Goal: Task Accomplishment & Management: Manage account settings

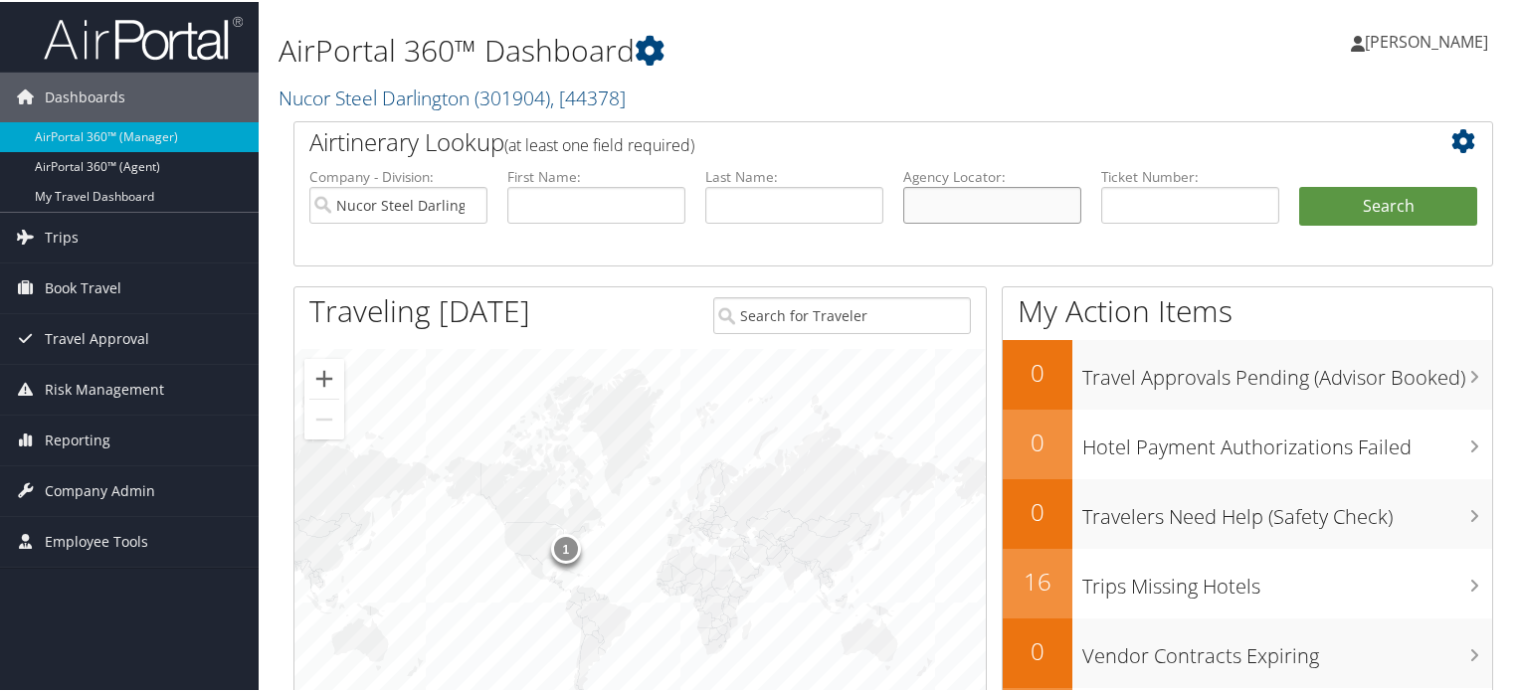
click at [919, 202] on input "text" at bounding box center [992, 203] width 178 height 37
paste input "DC3BR9"
type input "DC3BR9"
click at [466, 202] on input "Nucor Steel Darlington" at bounding box center [398, 203] width 178 height 37
click at [1375, 210] on button "Search" at bounding box center [1388, 205] width 178 height 40
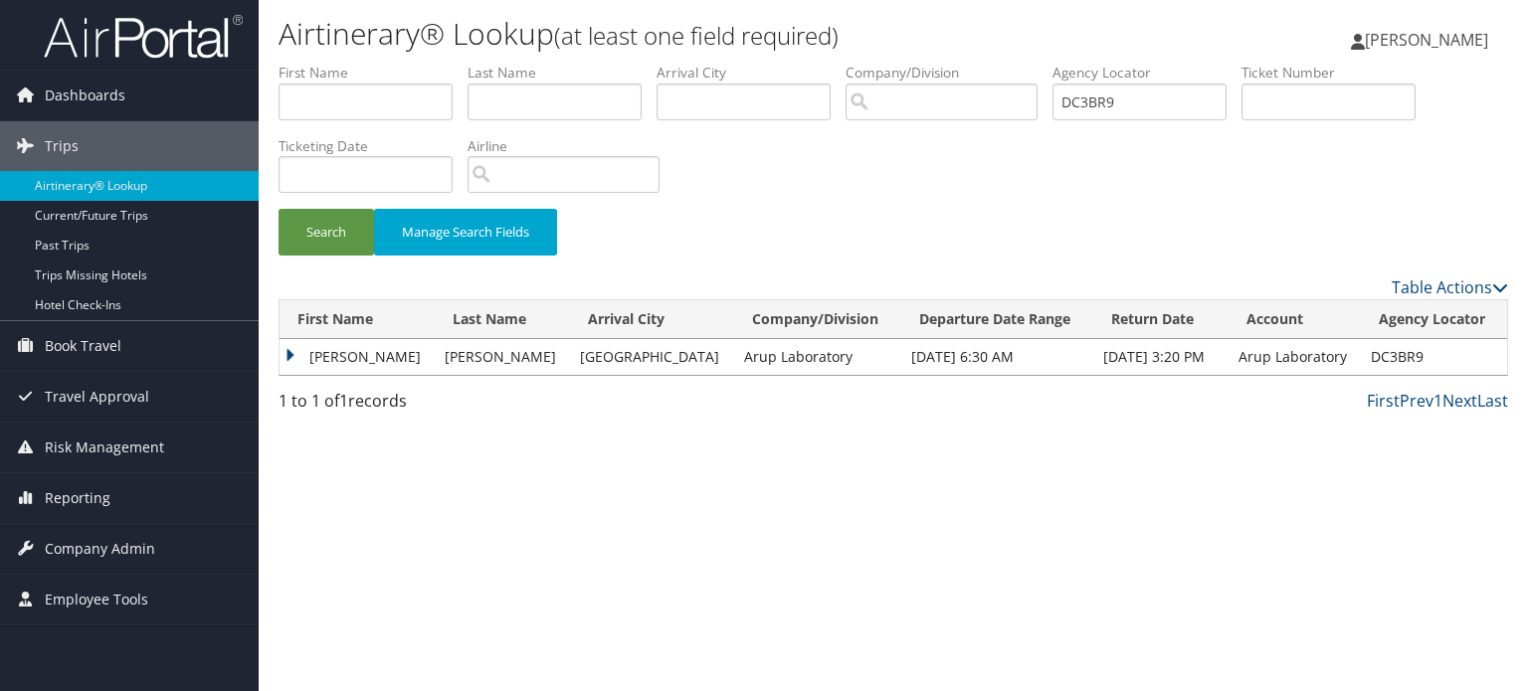
click at [375, 348] on td "PAYTON EDWARD JR" at bounding box center [356, 357] width 155 height 36
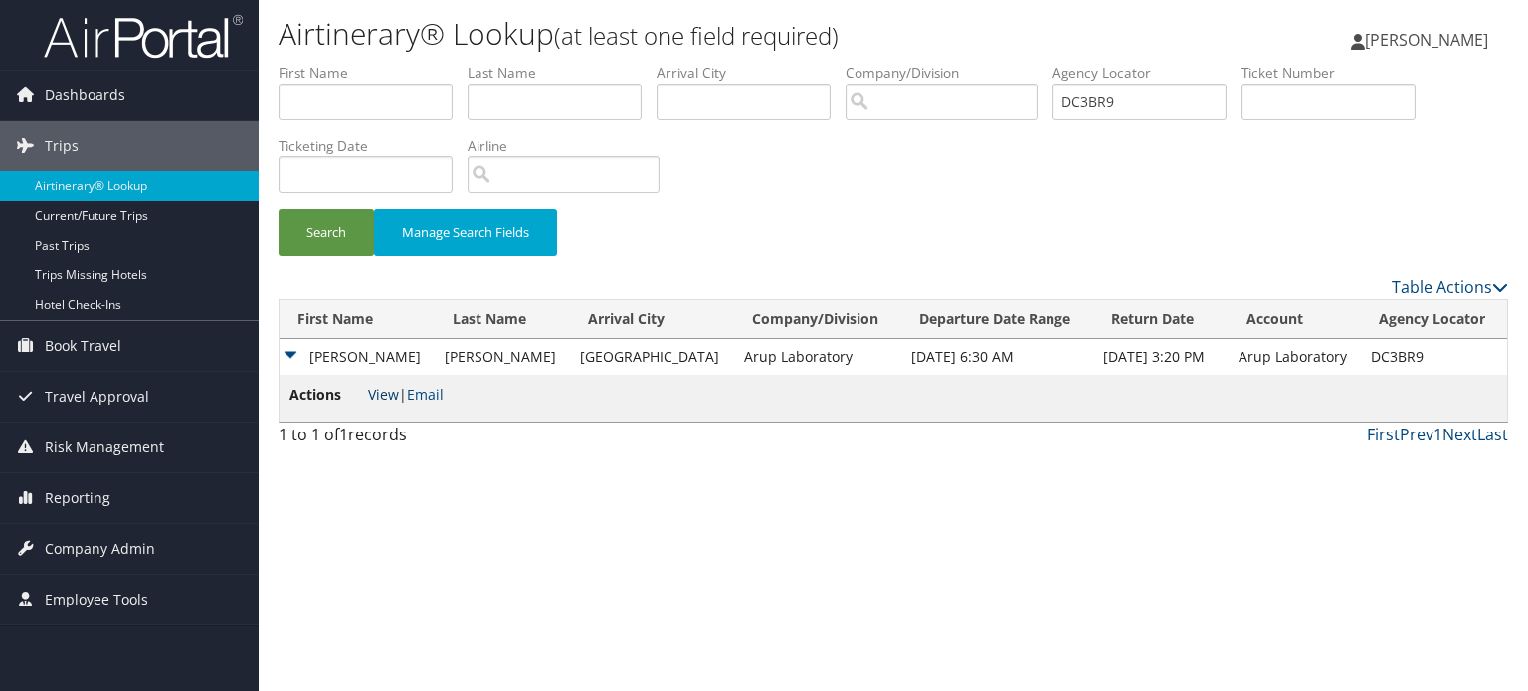
click at [382, 397] on link "View" at bounding box center [383, 394] width 31 height 19
drag, startPoint x: 1120, startPoint y: 113, endPoint x: 1040, endPoint y: 118, distance: 79.7
click at [1040, 63] on ul "First Name Last Name Departure City Arrival City Company/Division Airport/City …" at bounding box center [892, 63] width 1229 height 0
paste input "BDTWJ"
type input "DBDTWJ"
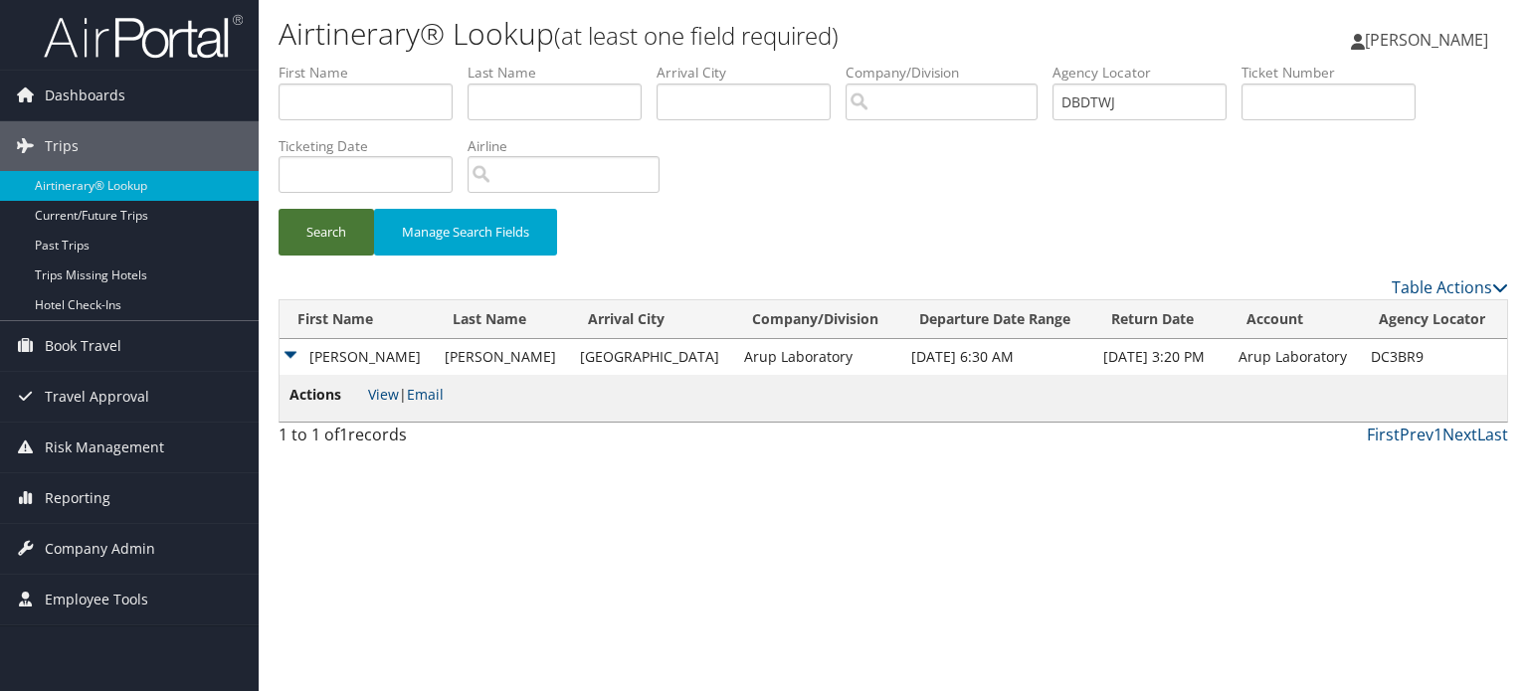
click at [338, 233] on button "Search" at bounding box center [325, 232] width 95 height 47
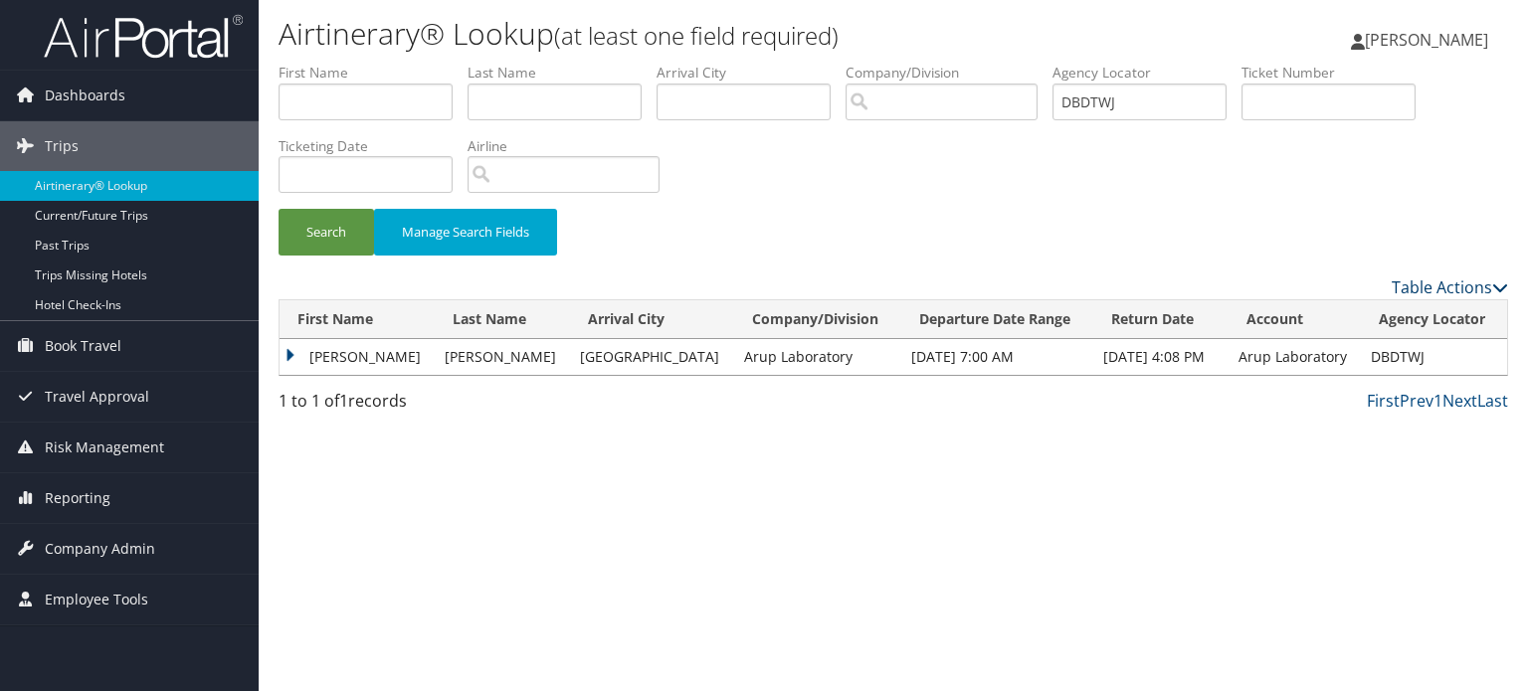
click at [1494, 281] on icon at bounding box center [1500, 287] width 16 height 16
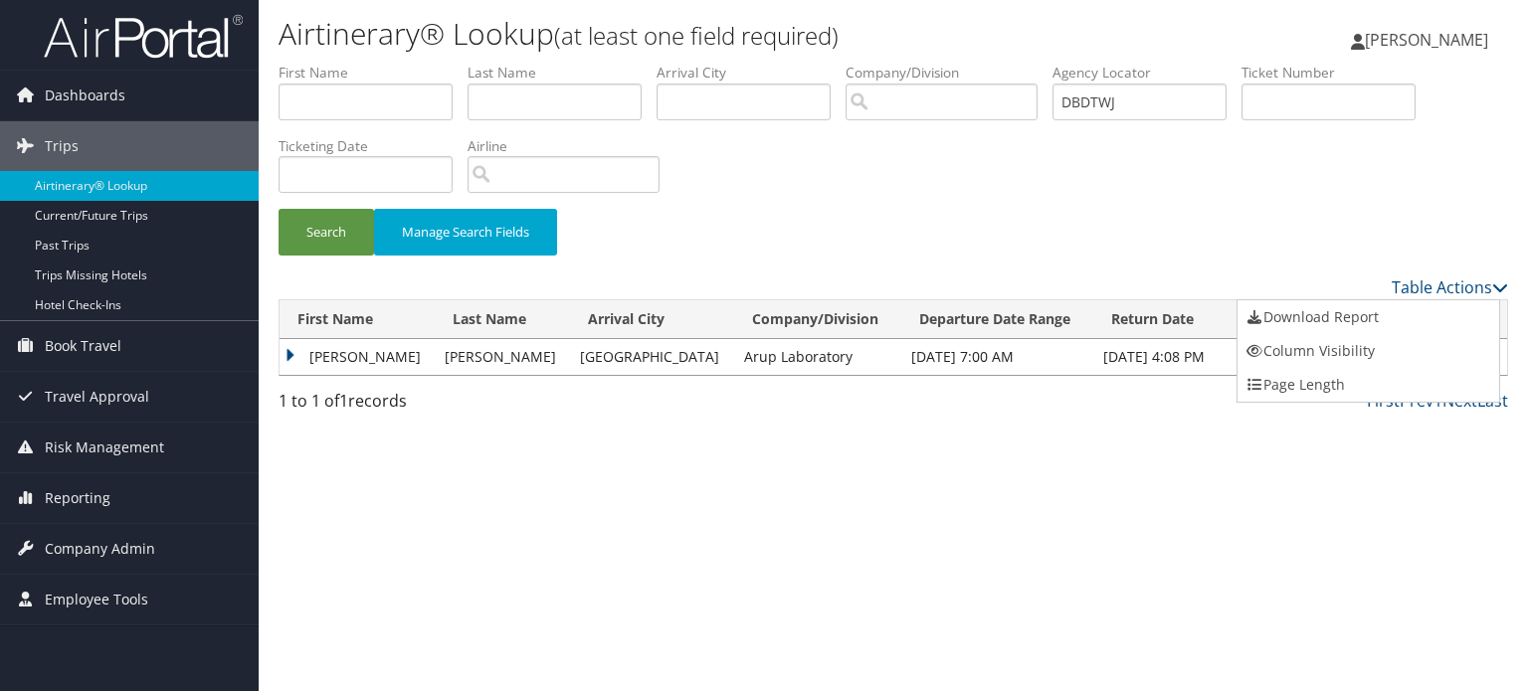
click at [386, 355] on div at bounding box center [764, 345] width 1528 height 691
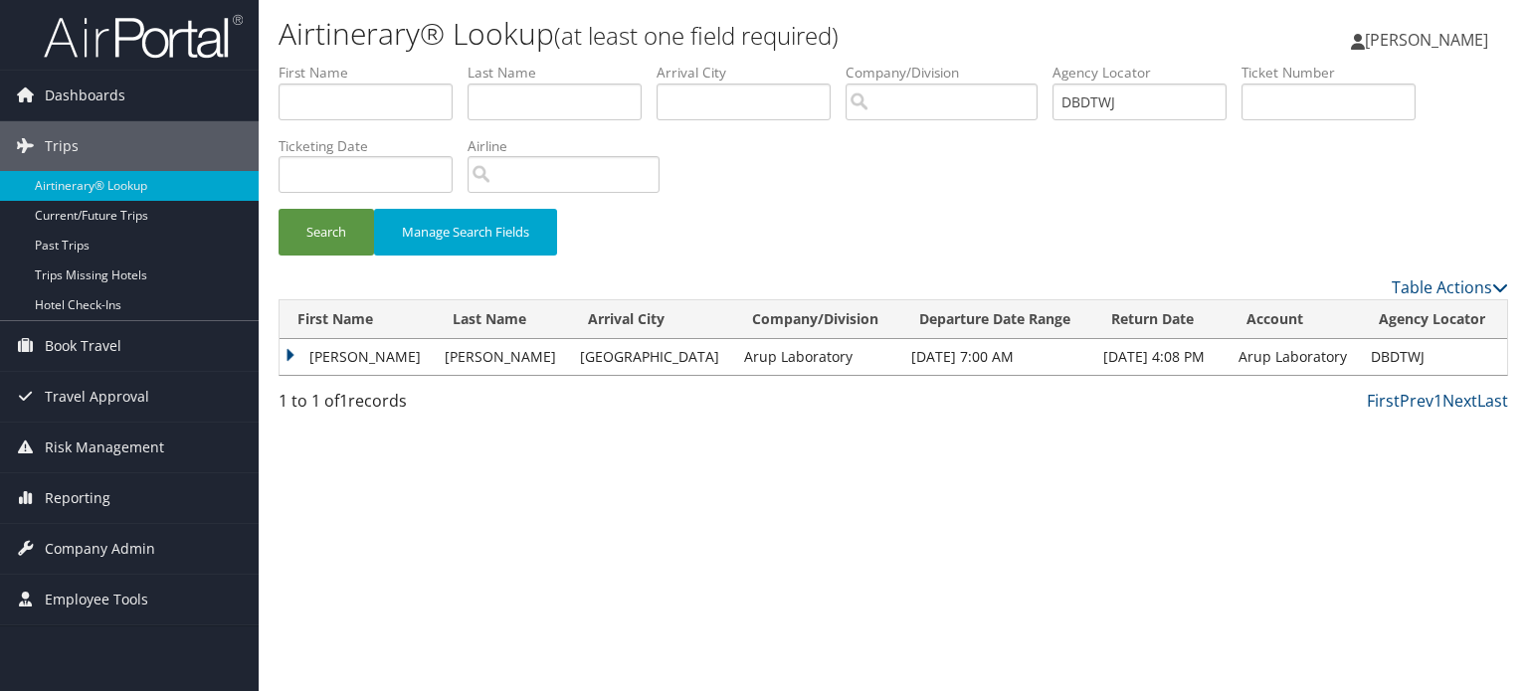
click at [520, 355] on td "COLEMAN JR" at bounding box center [502, 357] width 135 height 36
click at [937, 346] on td "Oct 5, 2025 7:00 AM" at bounding box center [997, 357] width 192 height 36
click at [370, 361] on td "THOMAS CLIFFORD" at bounding box center [356, 357] width 155 height 36
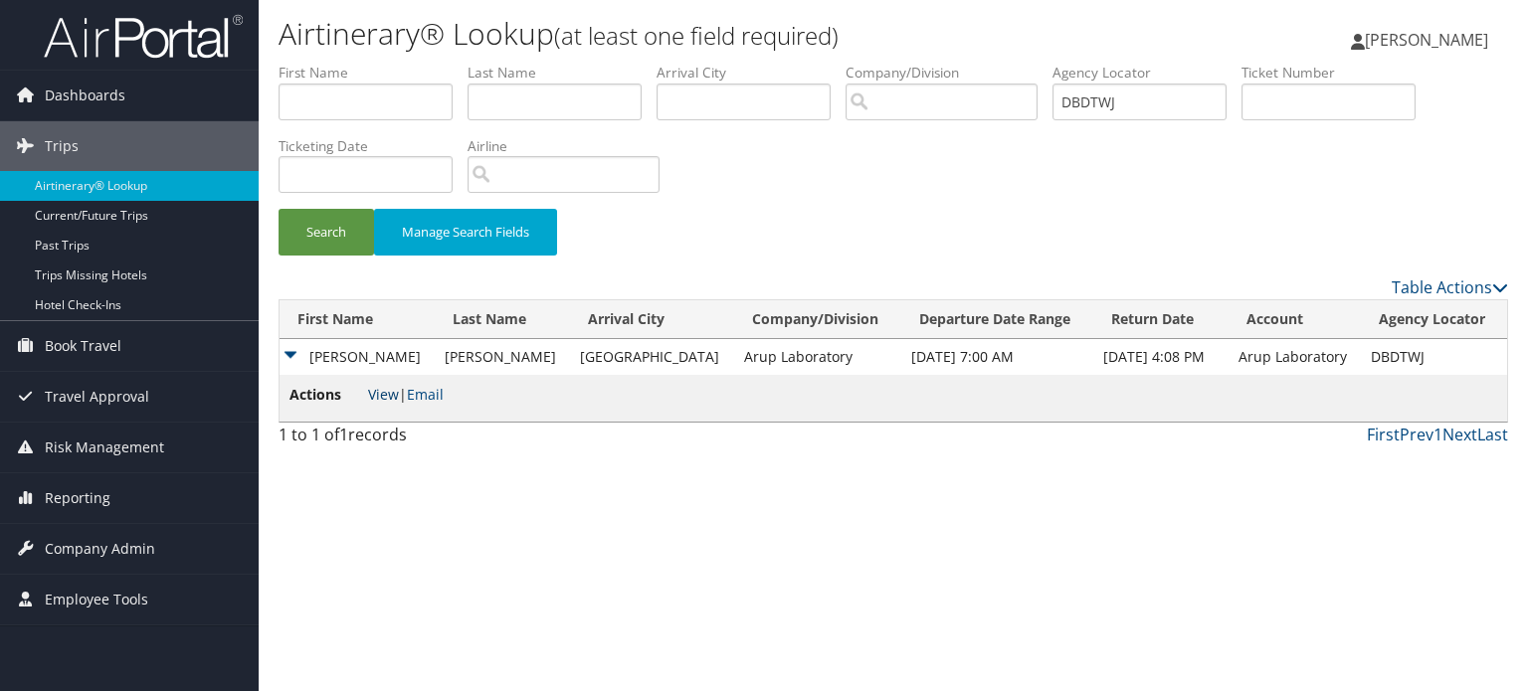
click at [394, 397] on link "View" at bounding box center [383, 394] width 31 height 19
click at [89, 544] on span "Company Admin" at bounding box center [100, 549] width 110 height 50
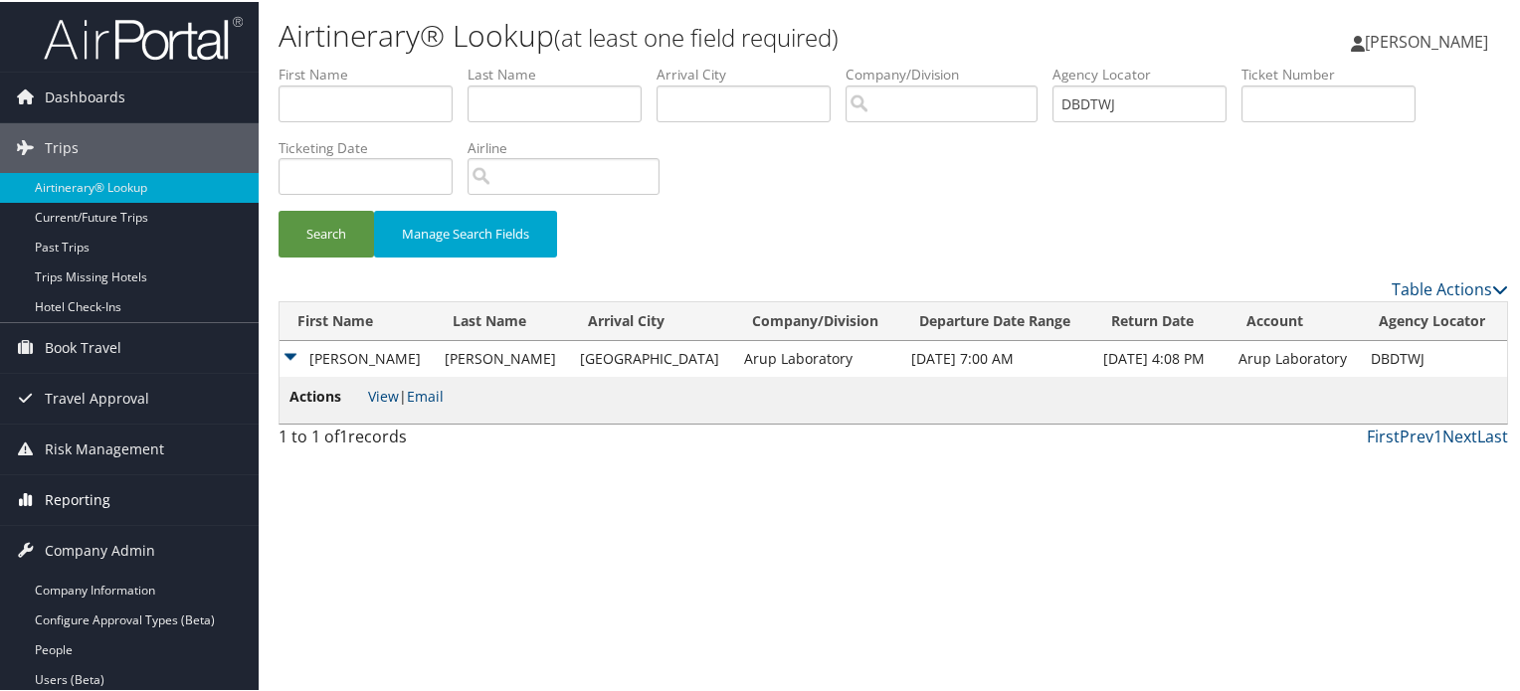
scroll to position [469, 0]
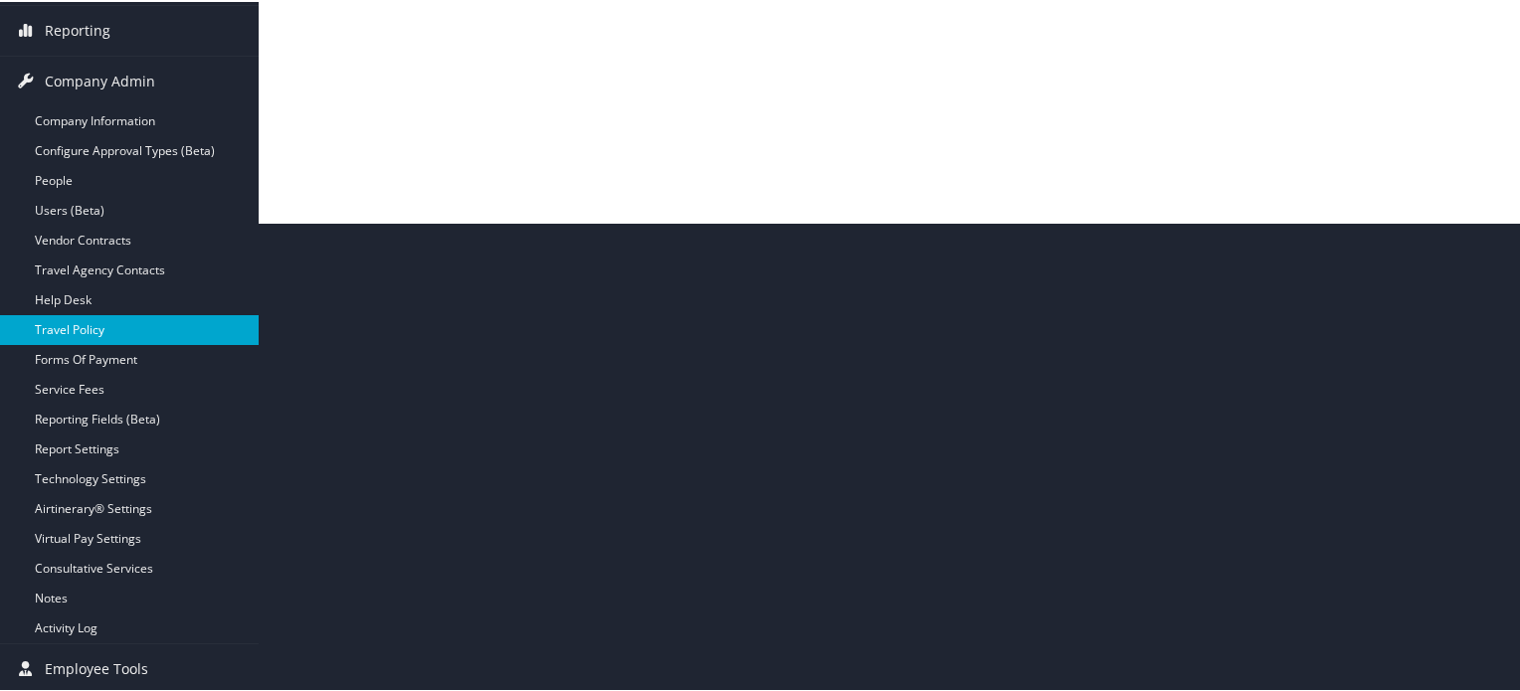
click at [92, 323] on link "Travel Policy" at bounding box center [129, 328] width 259 height 30
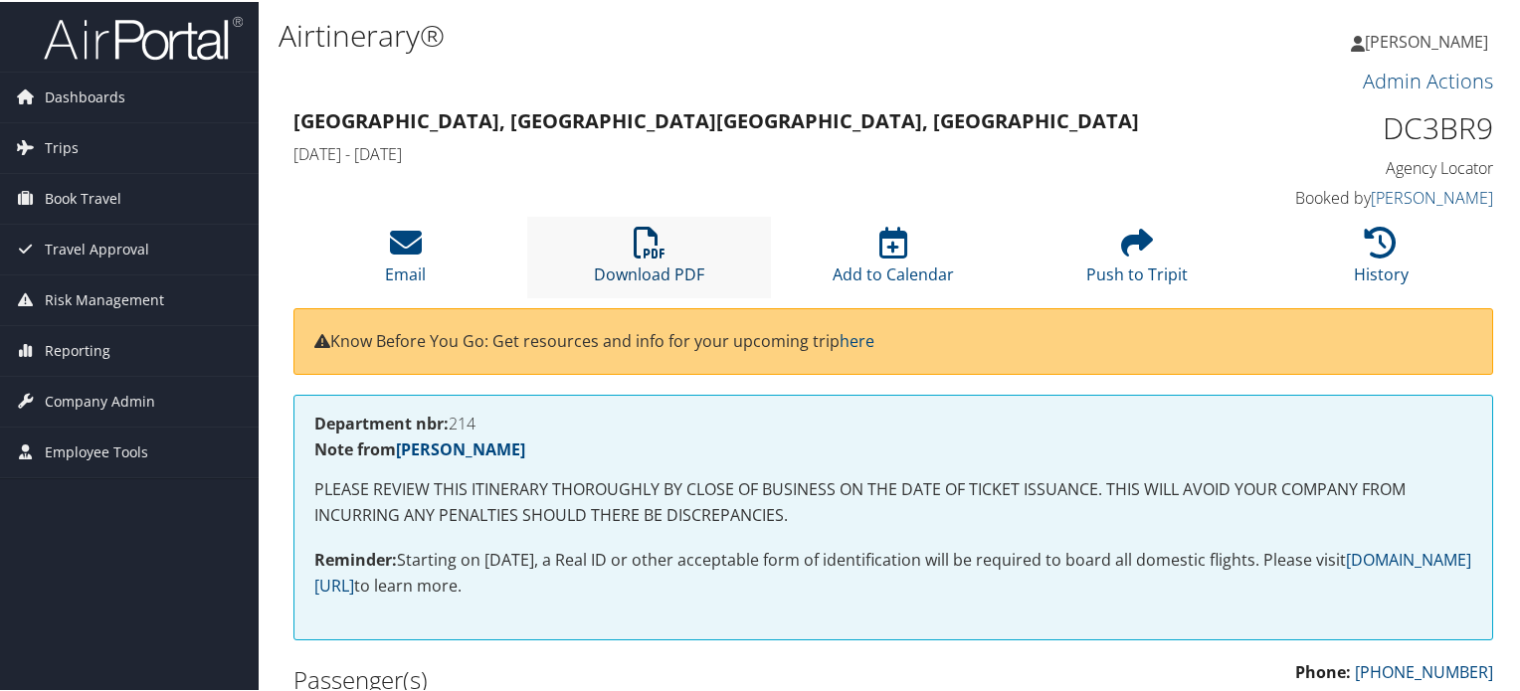
click at [643, 237] on icon at bounding box center [650, 241] width 32 height 32
click at [164, 44] on img at bounding box center [143, 36] width 199 height 47
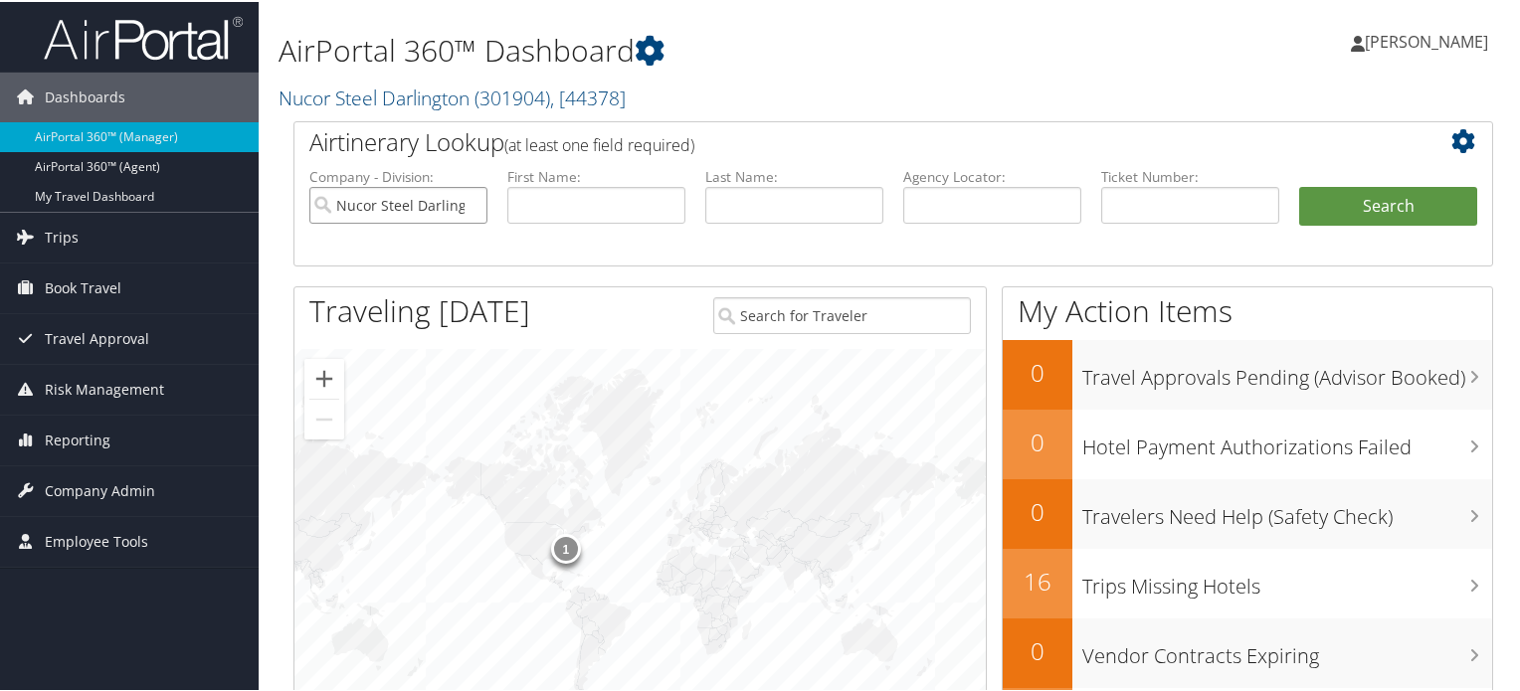
click at [468, 204] on input "Nucor Steel Darlington" at bounding box center [398, 203] width 178 height 37
click at [935, 202] on input "text" at bounding box center [992, 203] width 178 height 37
paste input "DBB187"
type input "DBB187"
click at [1347, 195] on button "Search" at bounding box center [1388, 205] width 178 height 40
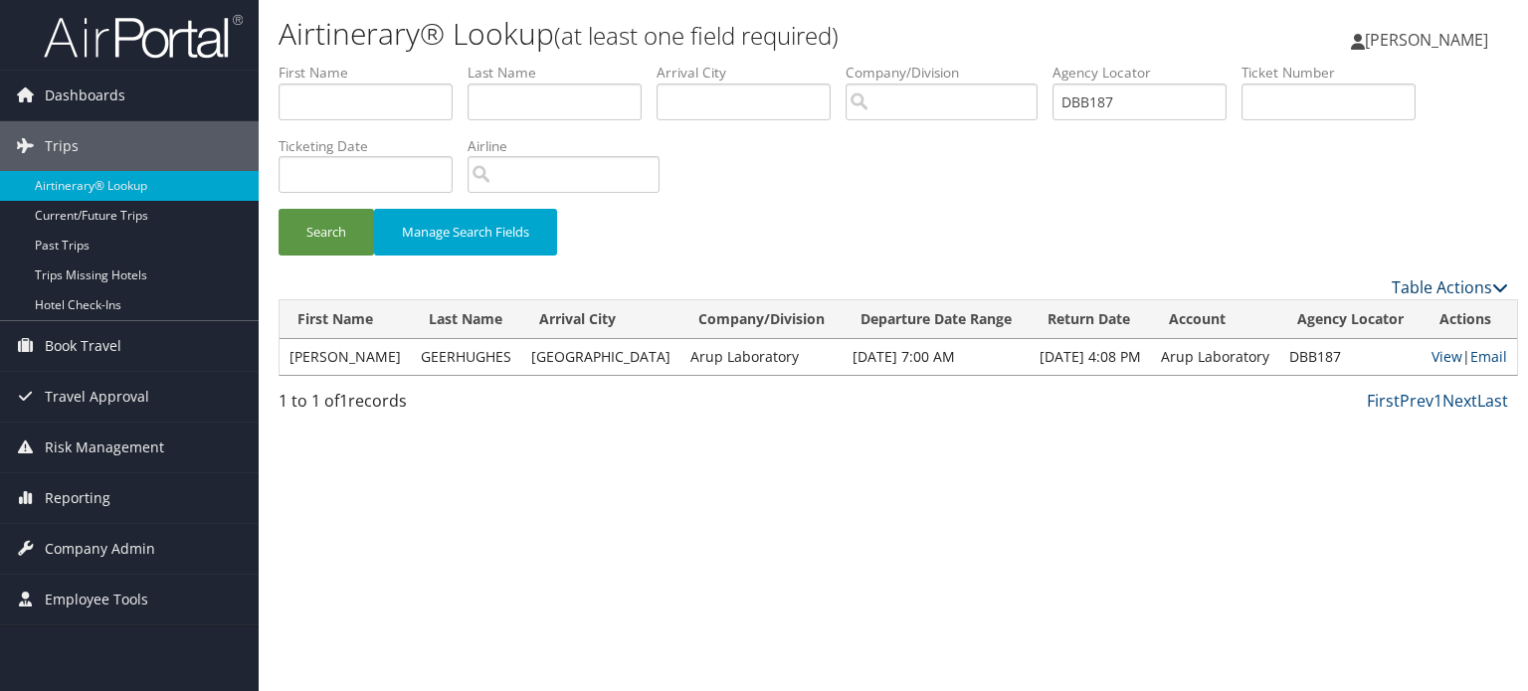
click at [1497, 289] on icon at bounding box center [1500, 287] width 16 height 16
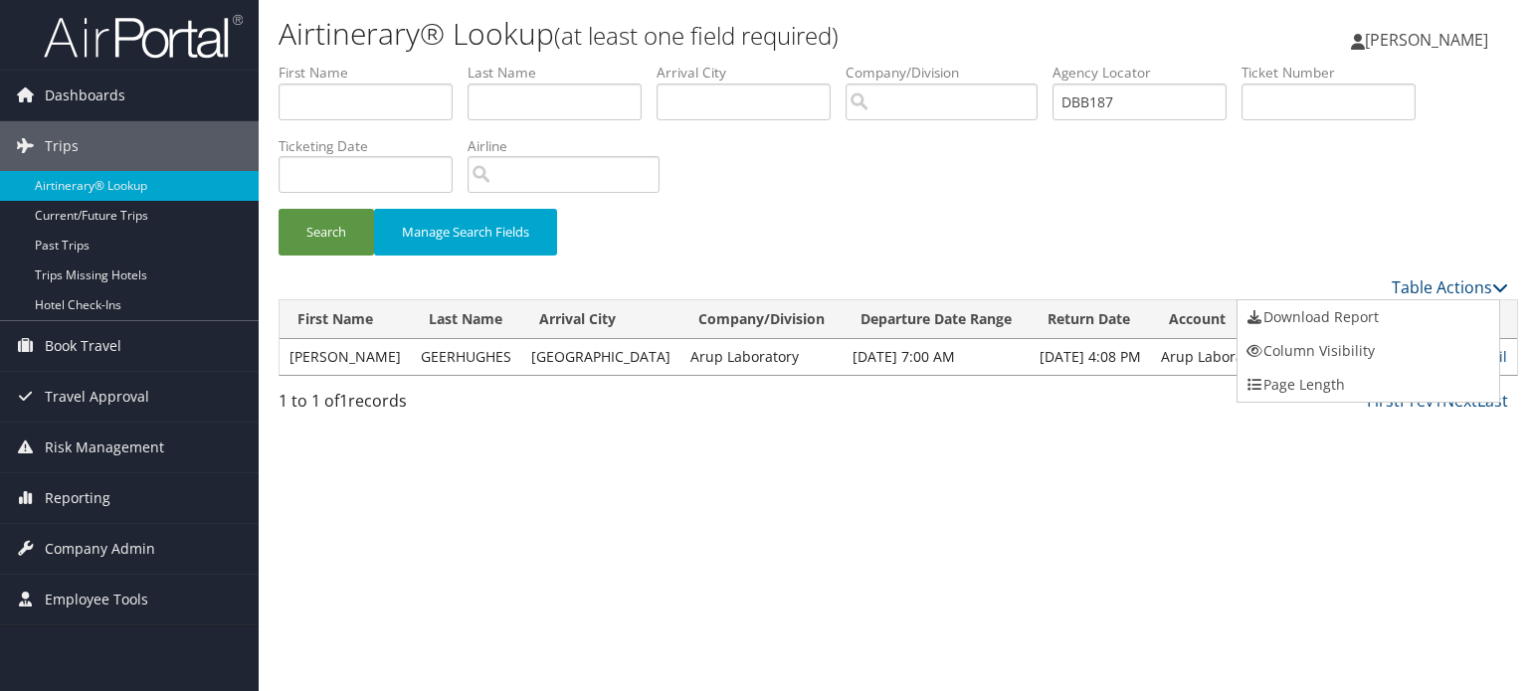
click at [980, 566] on div at bounding box center [764, 345] width 1528 height 691
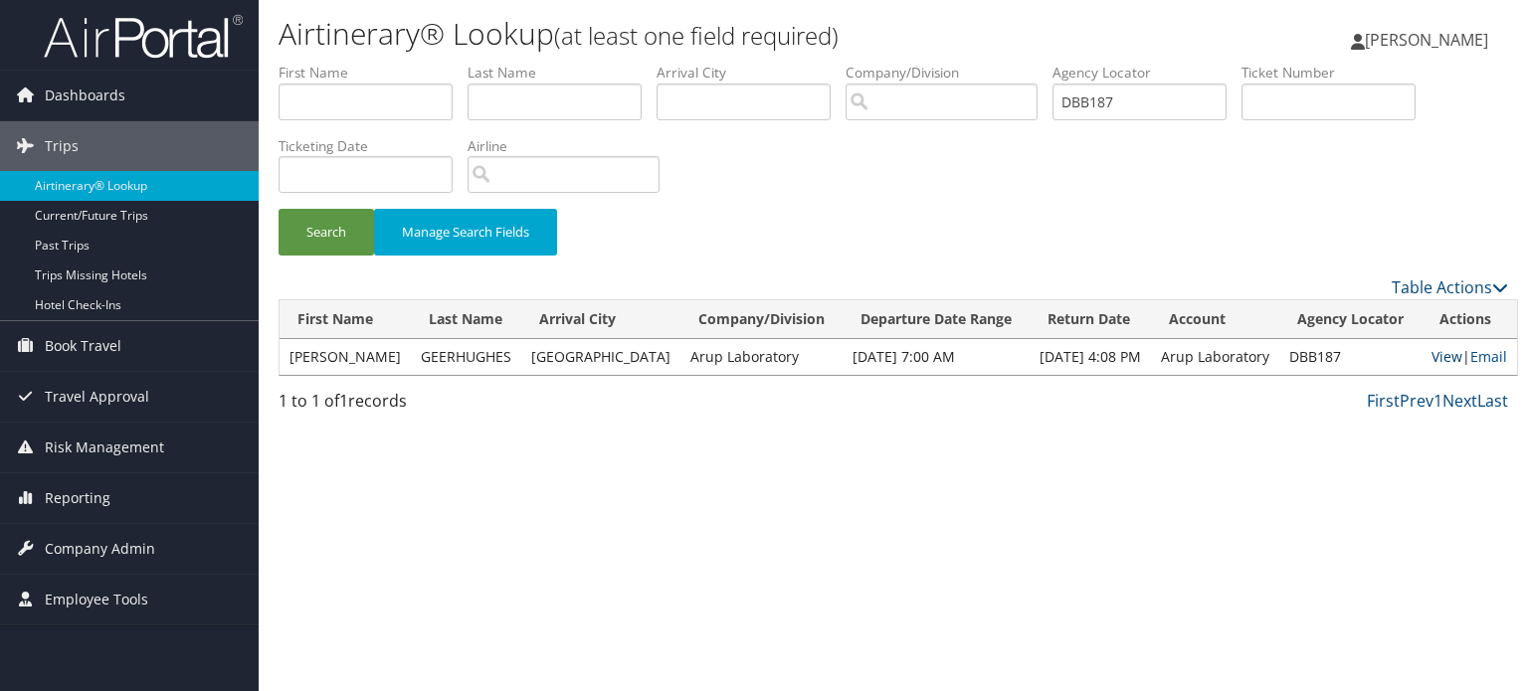
click at [1432, 358] on link "View" at bounding box center [1446, 356] width 31 height 19
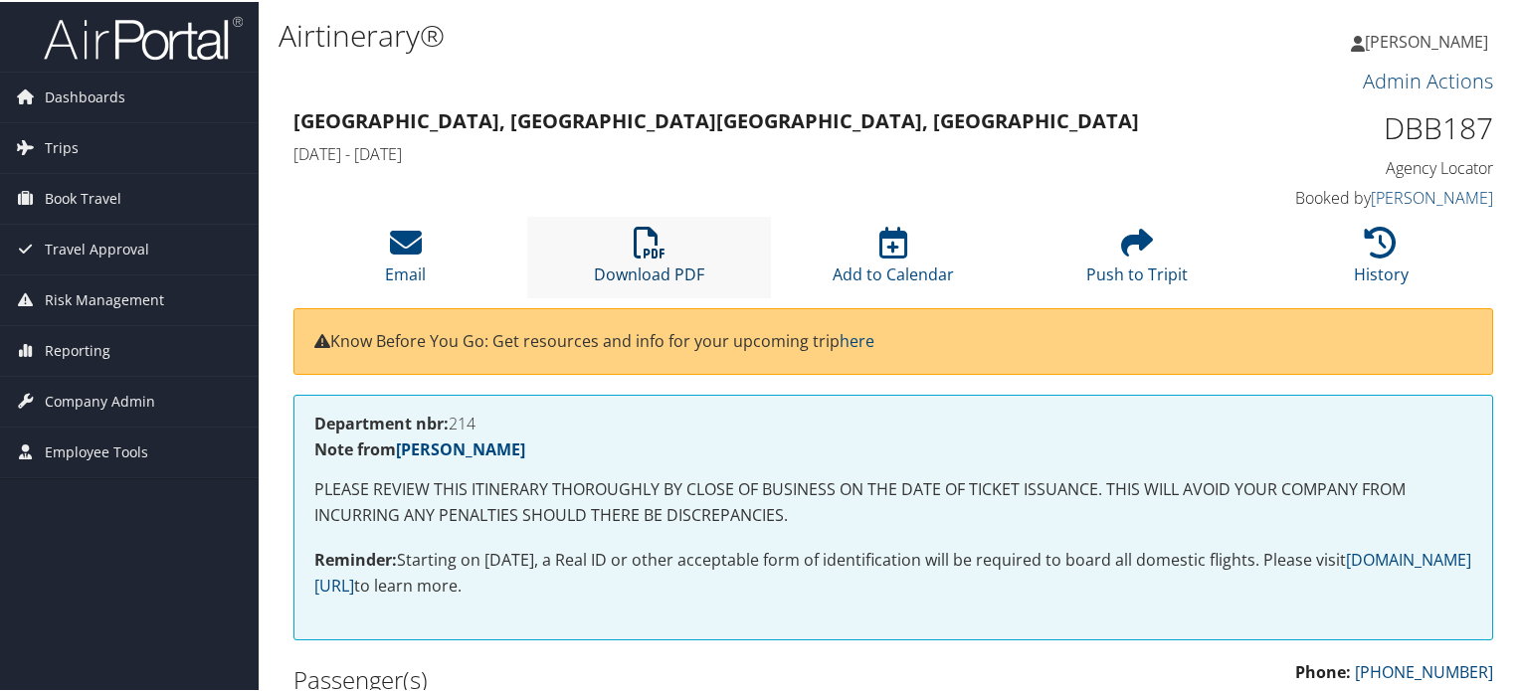
click at [646, 239] on icon at bounding box center [650, 241] width 32 height 32
click at [639, 243] on icon at bounding box center [650, 241] width 32 height 32
click at [131, 47] on img at bounding box center [143, 36] width 199 height 47
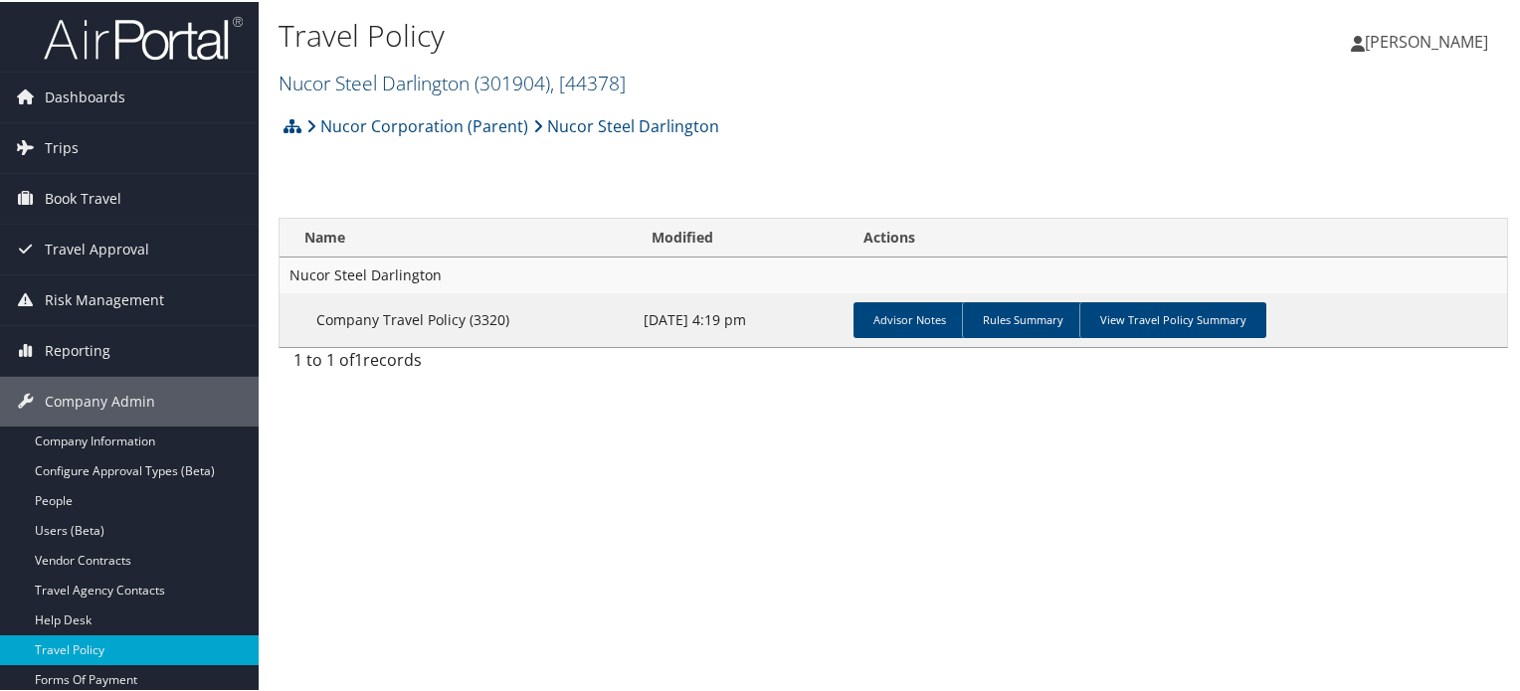
click at [604, 80] on span ", [ 44378 ]" at bounding box center [588, 81] width 76 height 27
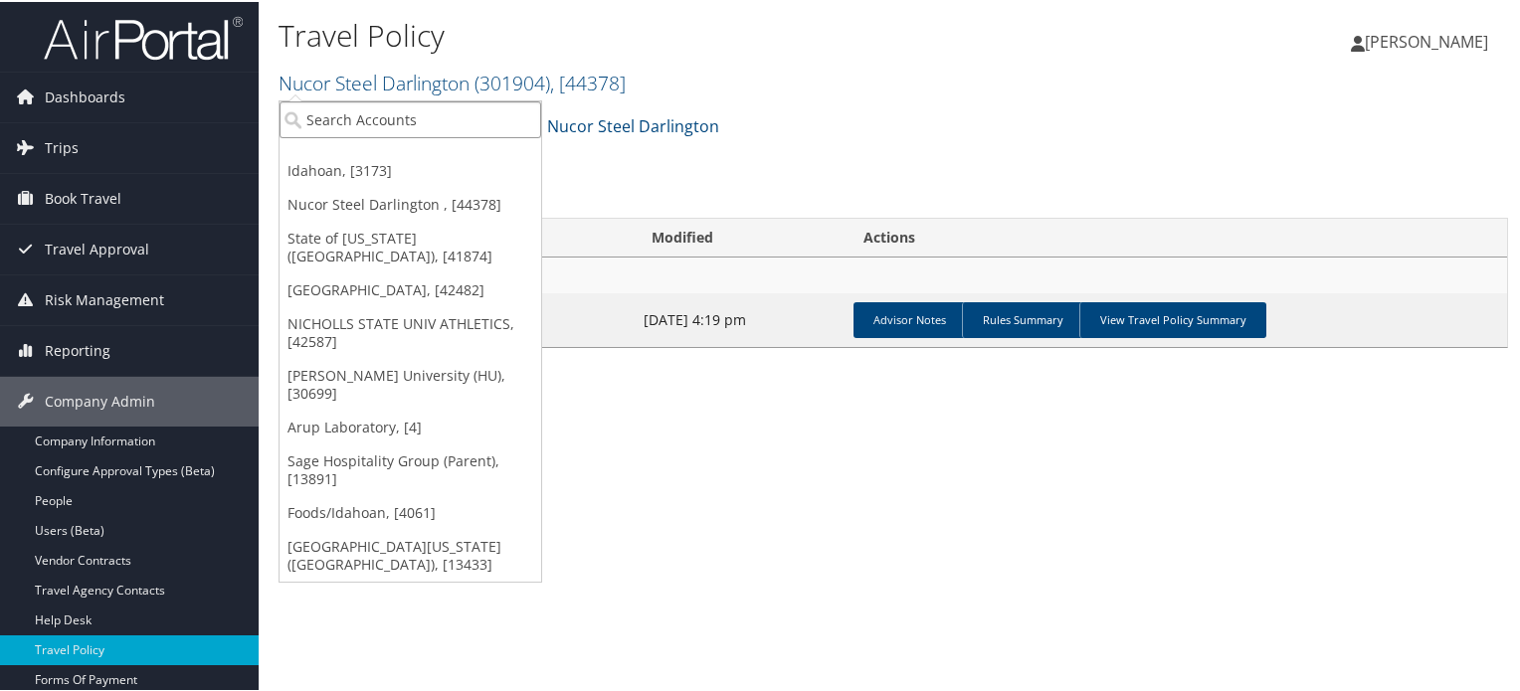
click at [452, 112] on input "search" at bounding box center [410, 117] width 262 height 37
paste input "Lauren"
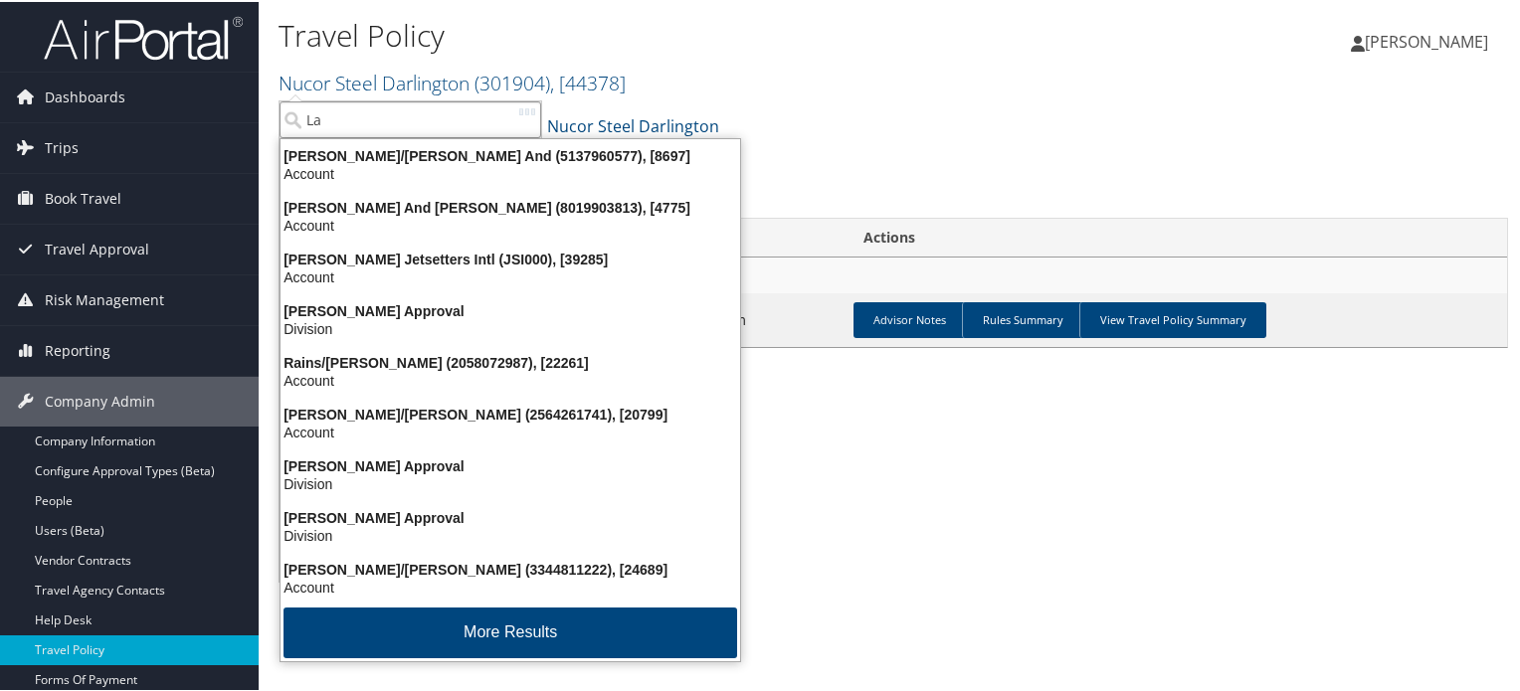
type input "L"
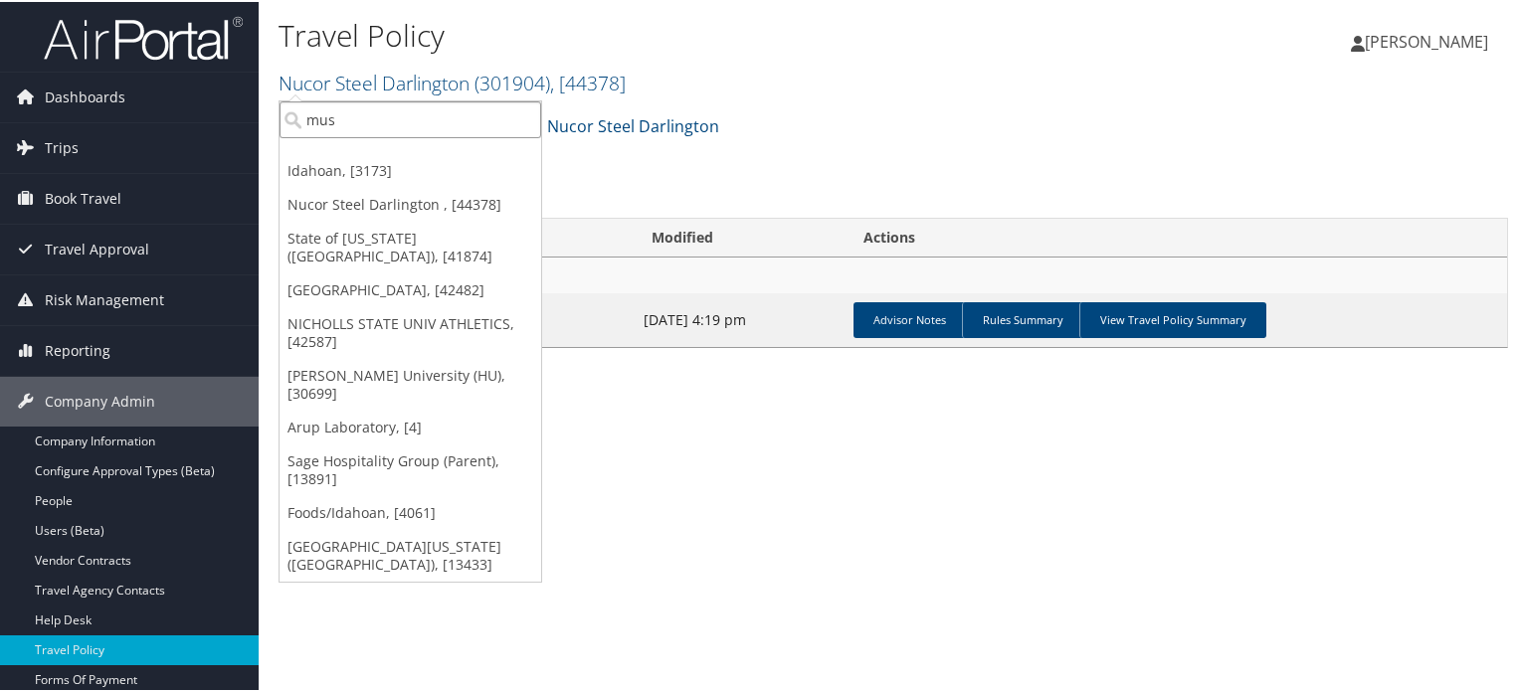
type input "musc"
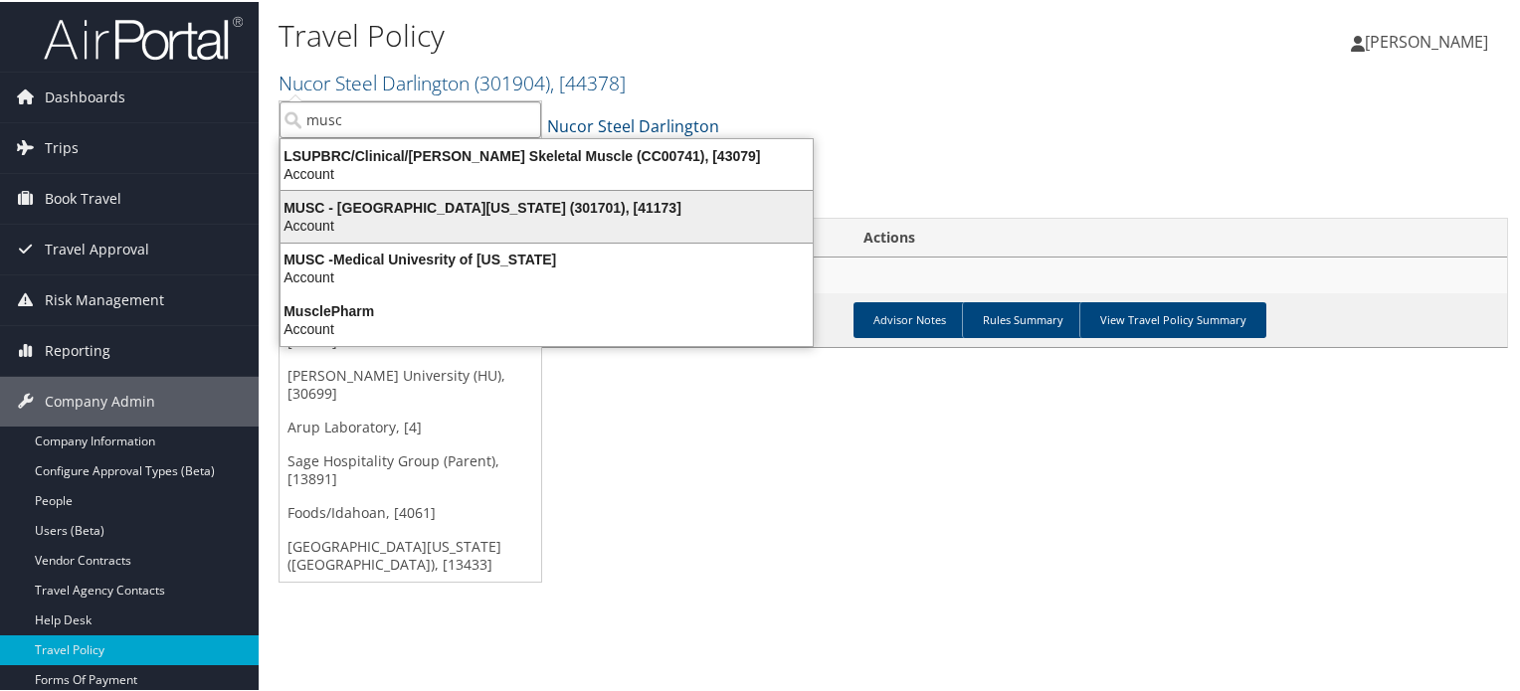
click at [451, 219] on div "Account" at bounding box center [547, 224] width 556 height 18
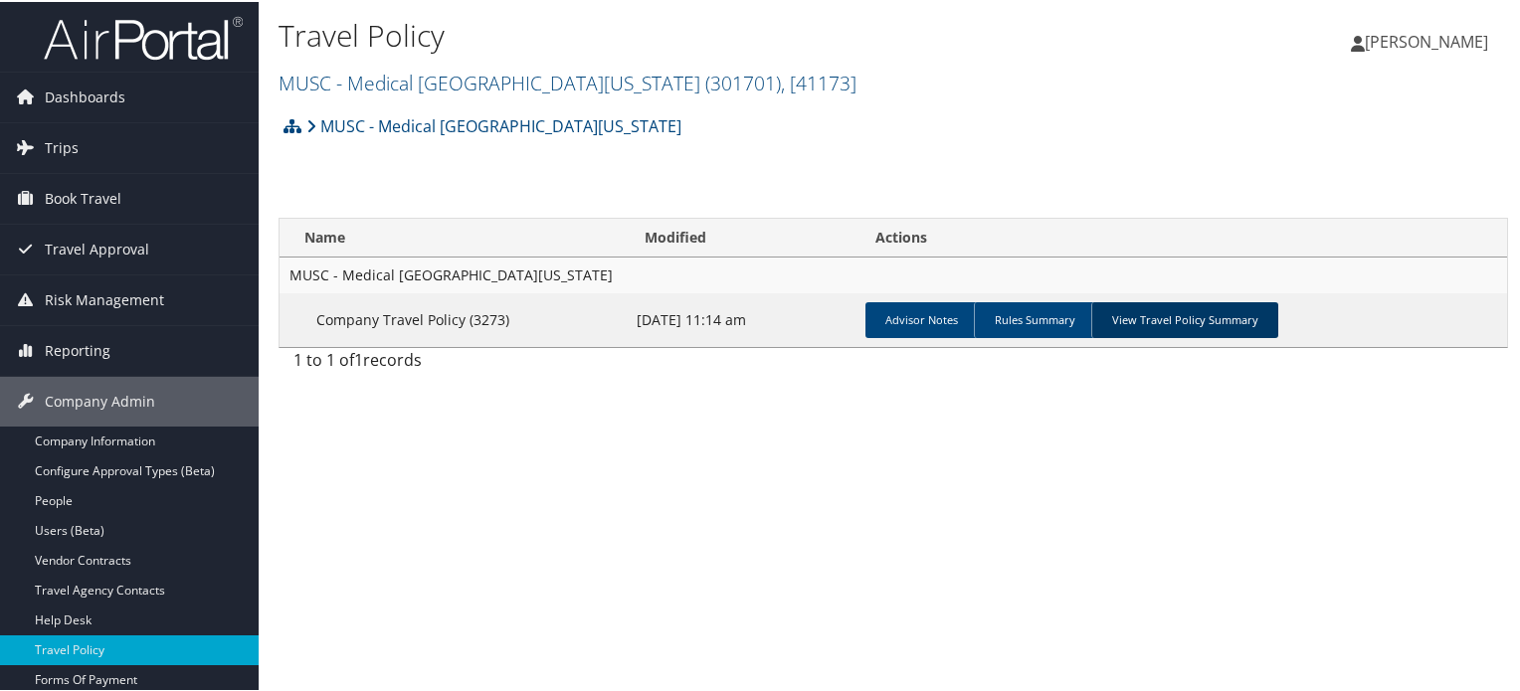
click at [1229, 333] on link "View Travel Policy Summary" at bounding box center [1184, 318] width 187 height 36
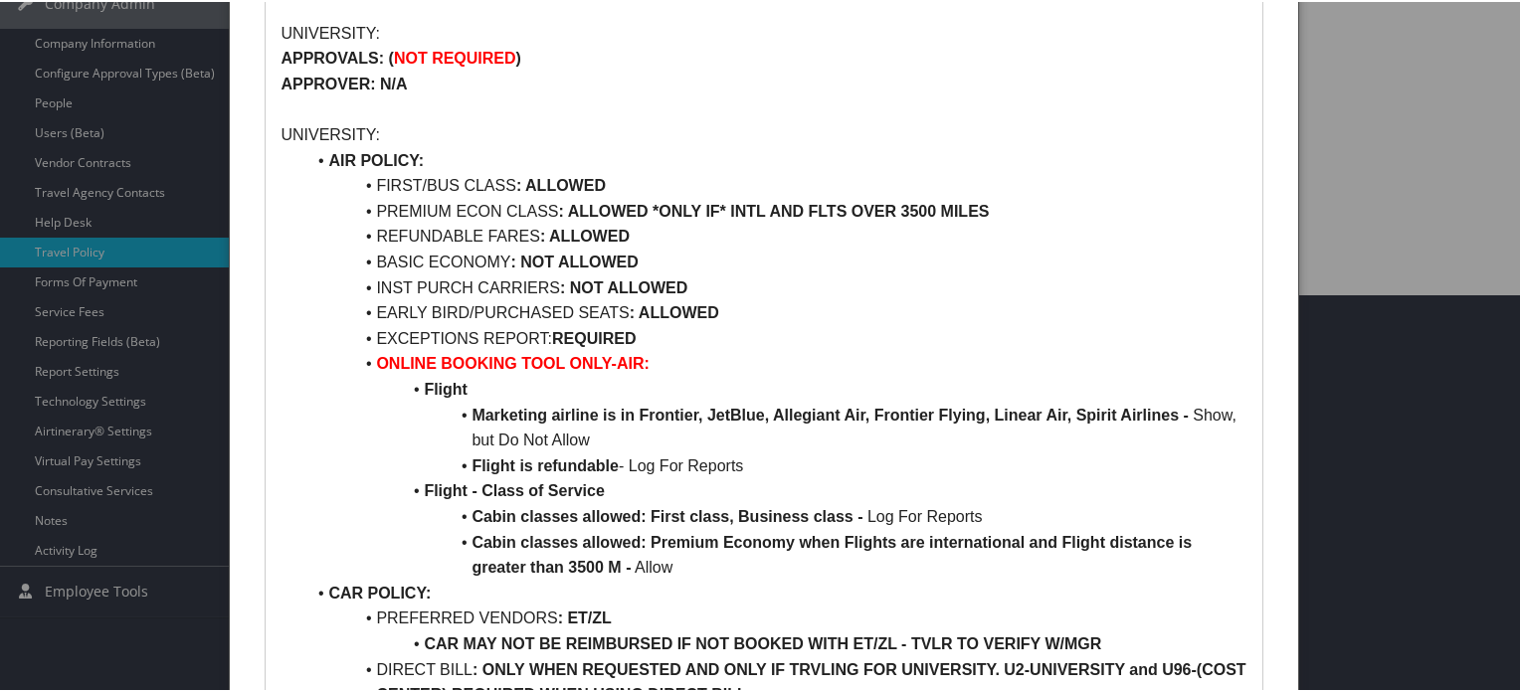
scroll to position [362, 0]
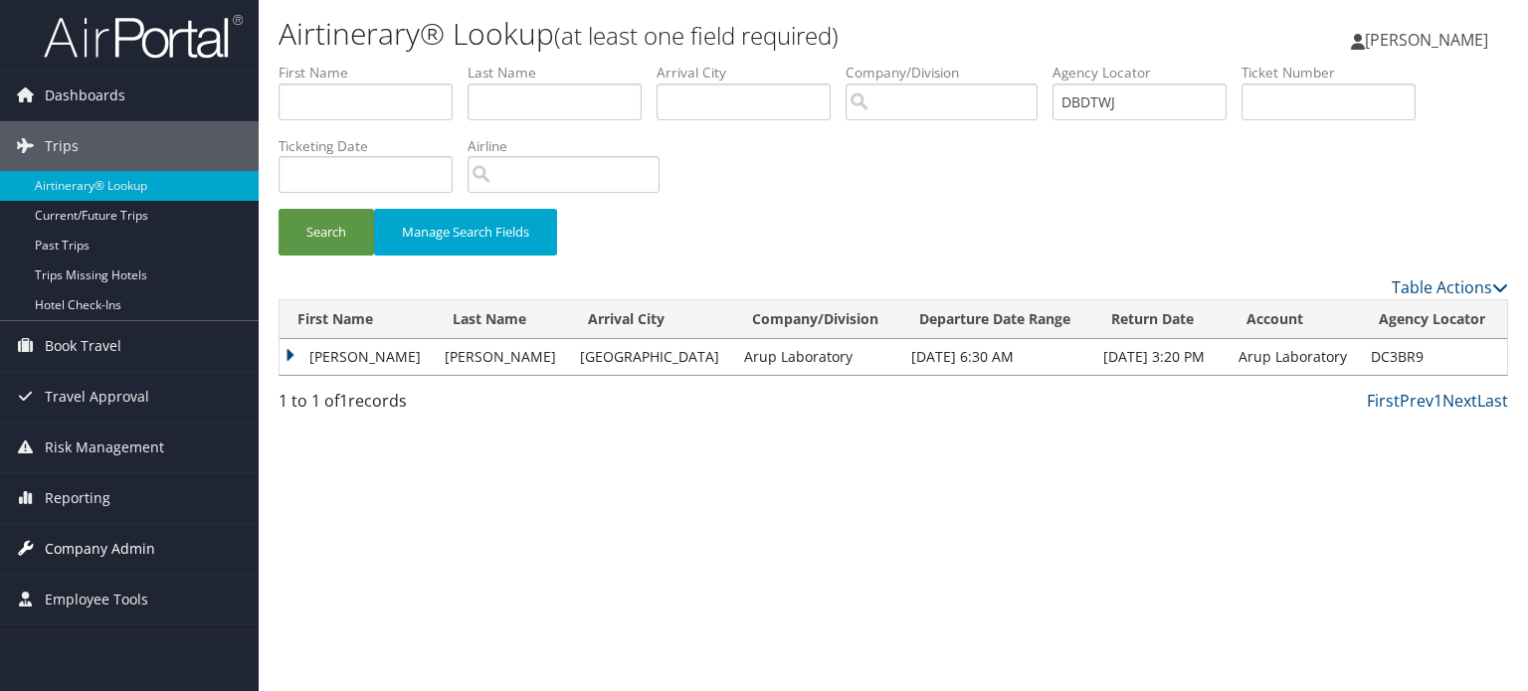
click at [115, 544] on span "Company Admin" at bounding box center [100, 549] width 110 height 50
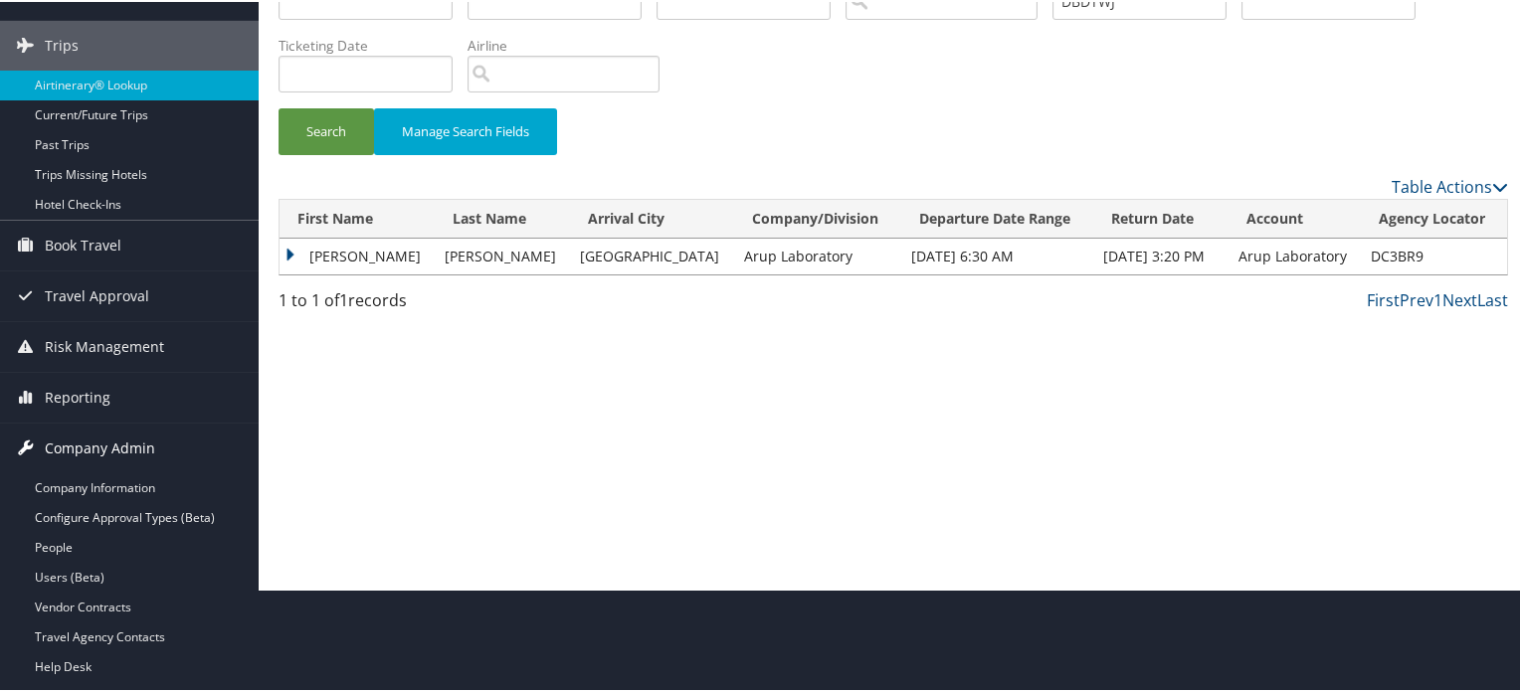
scroll to position [298, 0]
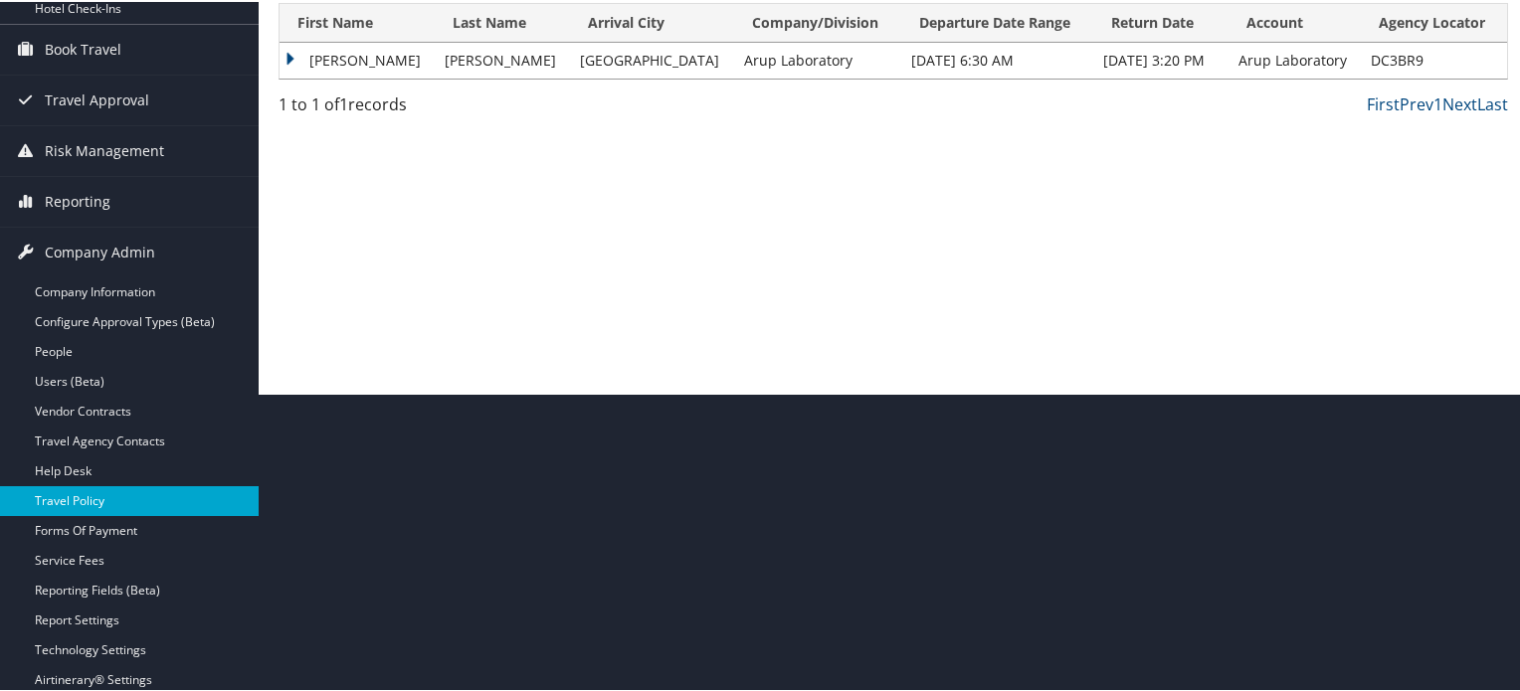
click at [87, 502] on link "Travel Policy" at bounding box center [129, 499] width 259 height 30
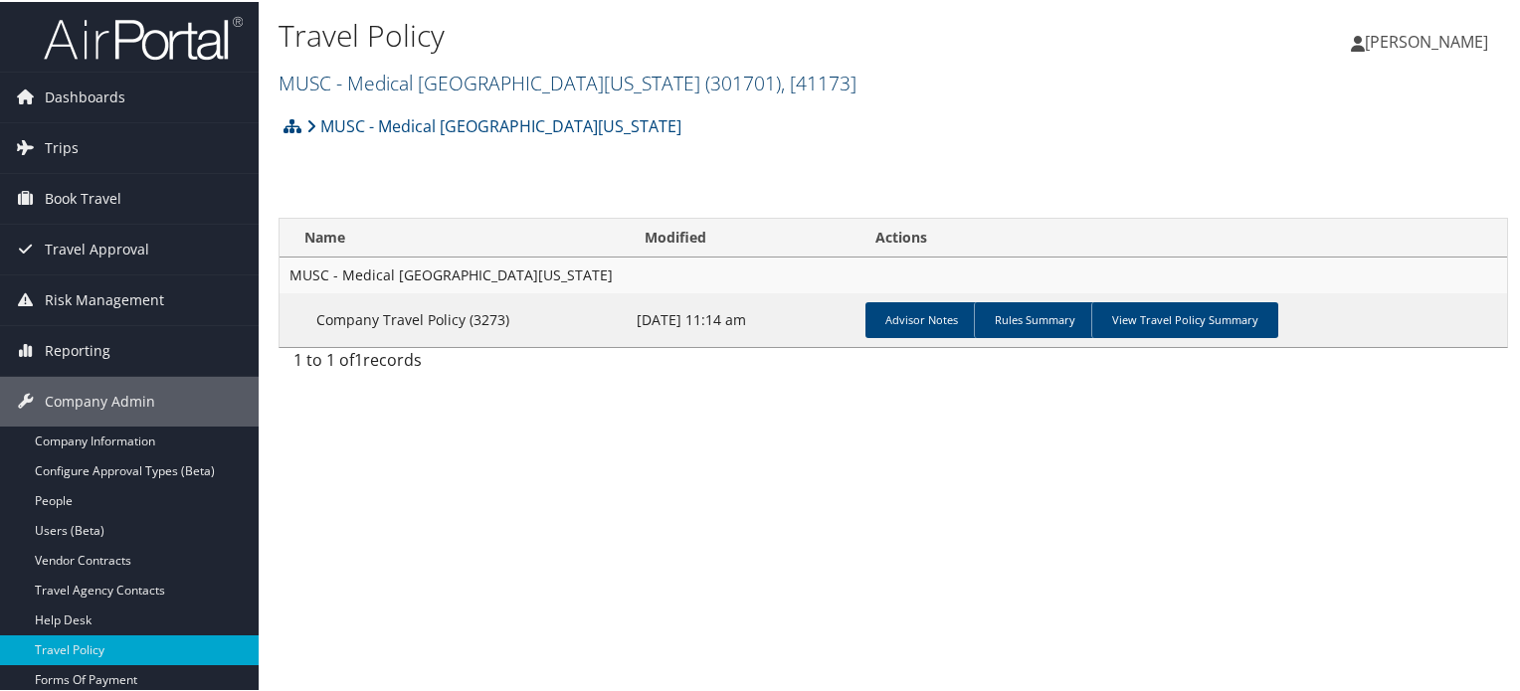
click at [789, 79] on span ", [ 41173 ]" at bounding box center [819, 81] width 76 height 27
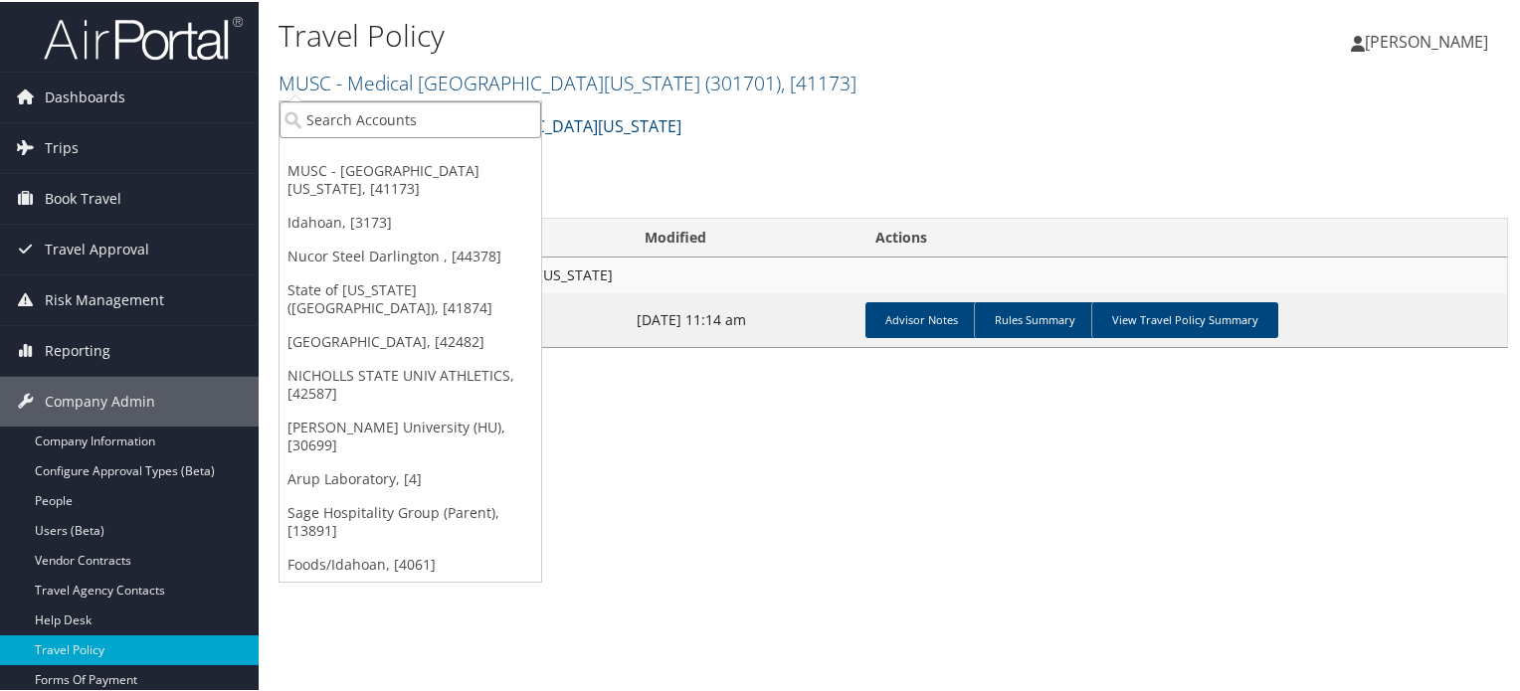
click at [410, 123] on input "search" at bounding box center [410, 117] width 262 height 37
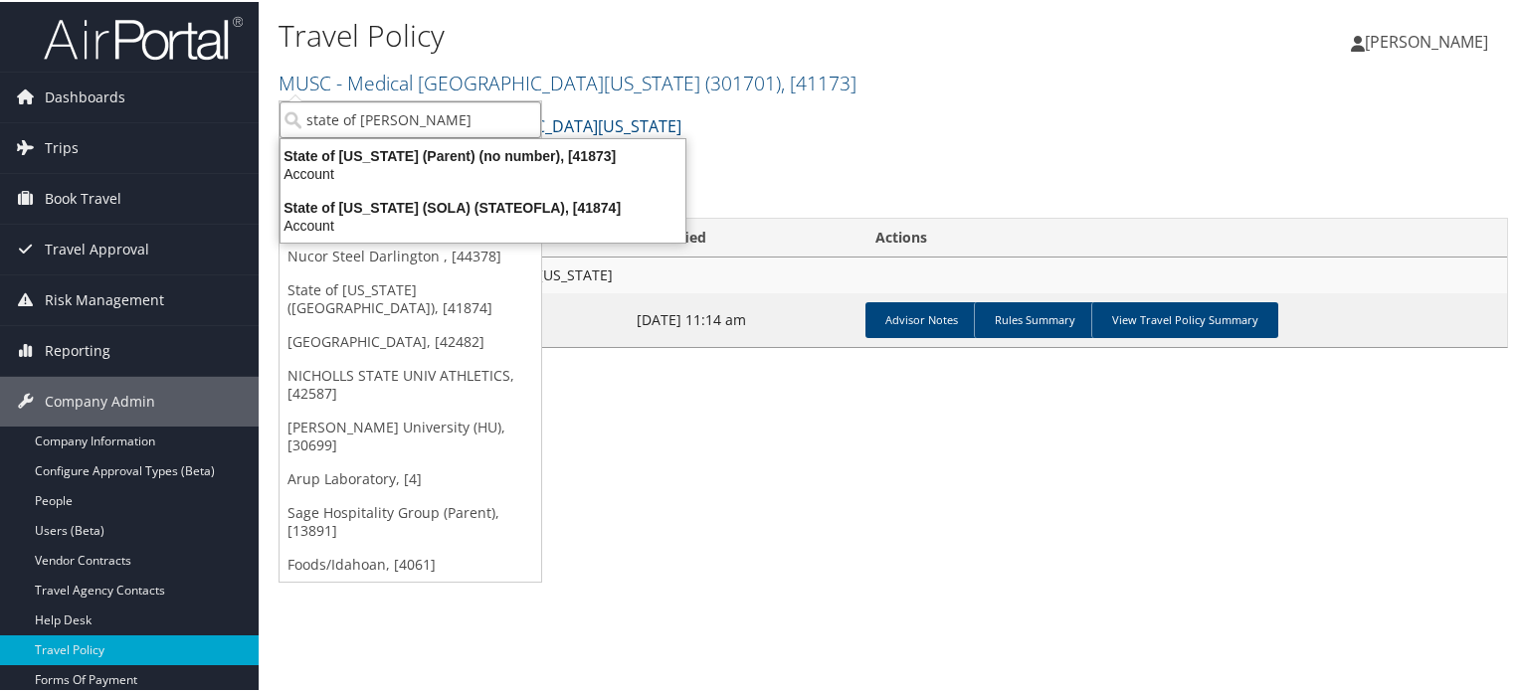
type input "state of loui"
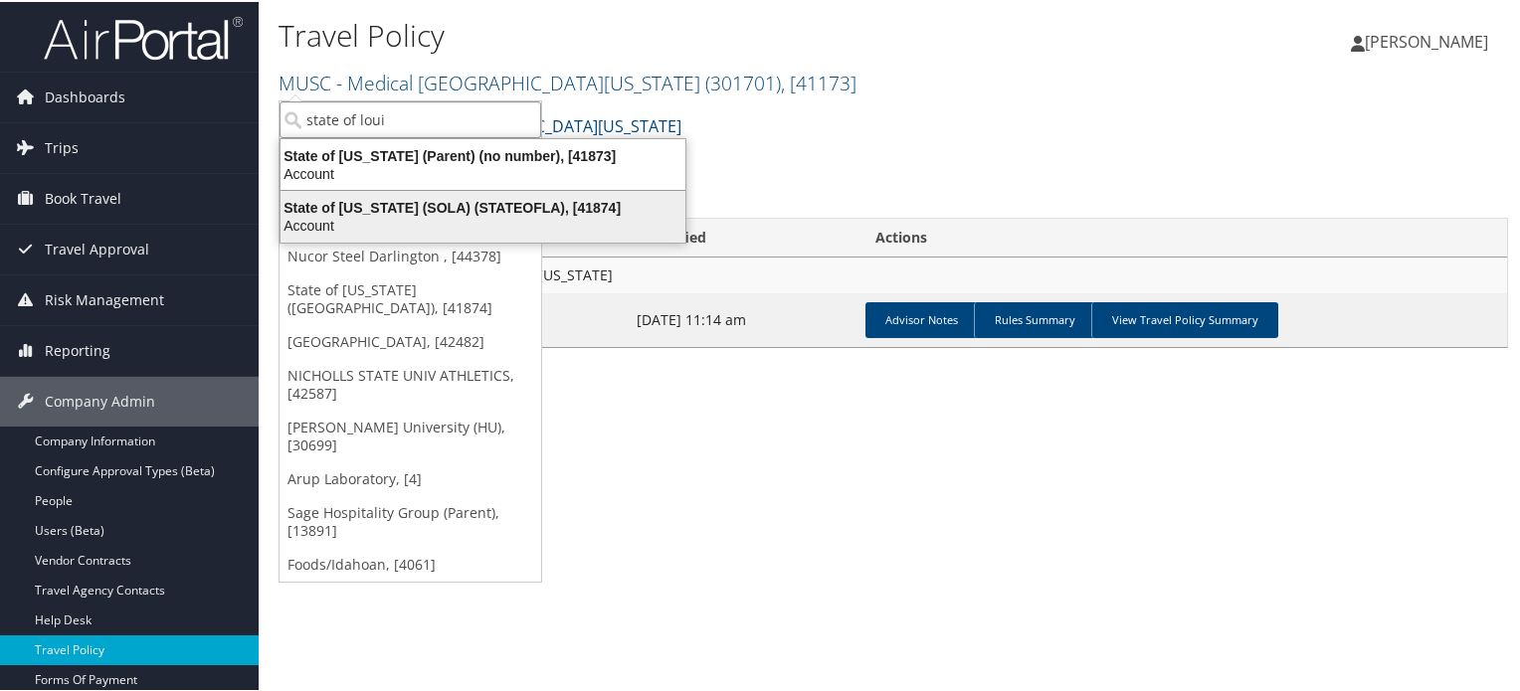
click at [469, 210] on div "State of [US_STATE] (SOLA) (STATEOFLA), [41874]" at bounding box center [483, 206] width 429 height 18
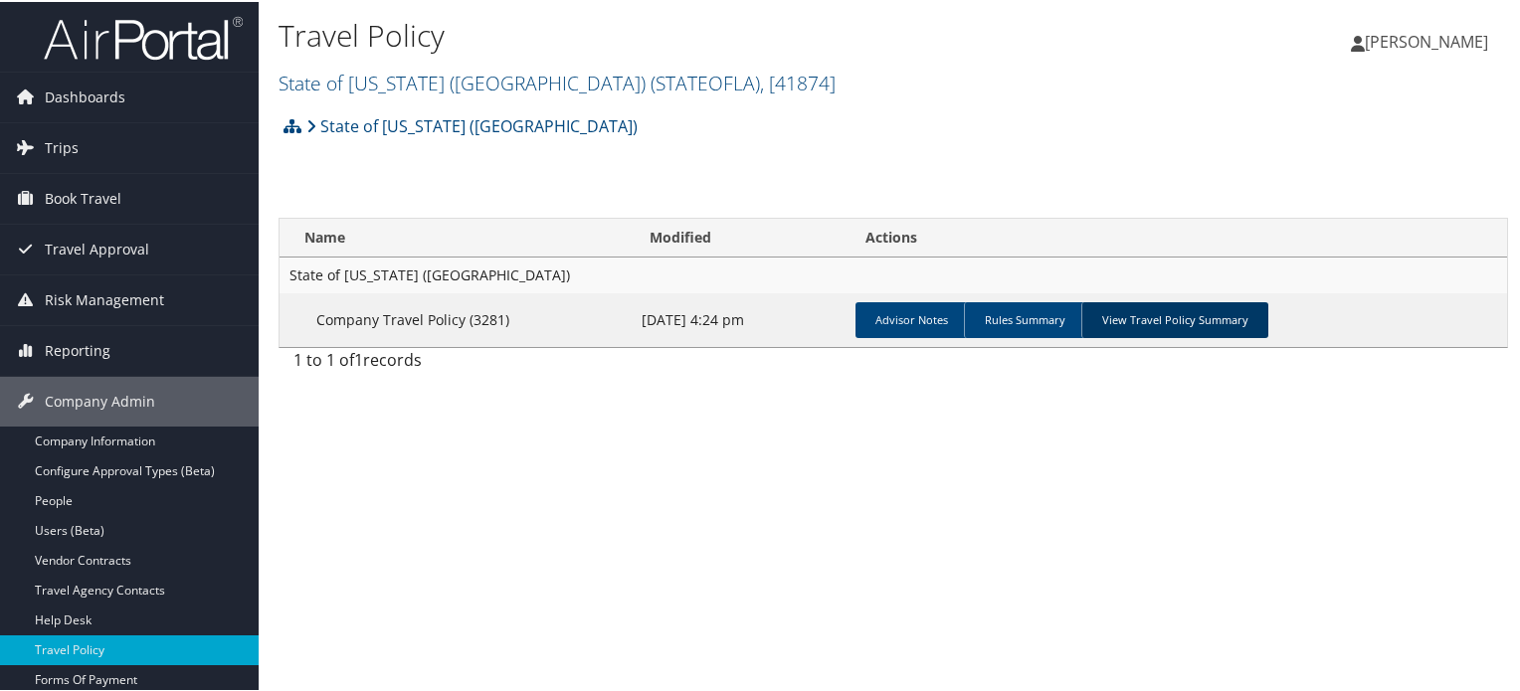
click at [1175, 324] on link "View Travel Policy Summary" at bounding box center [1174, 318] width 187 height 36
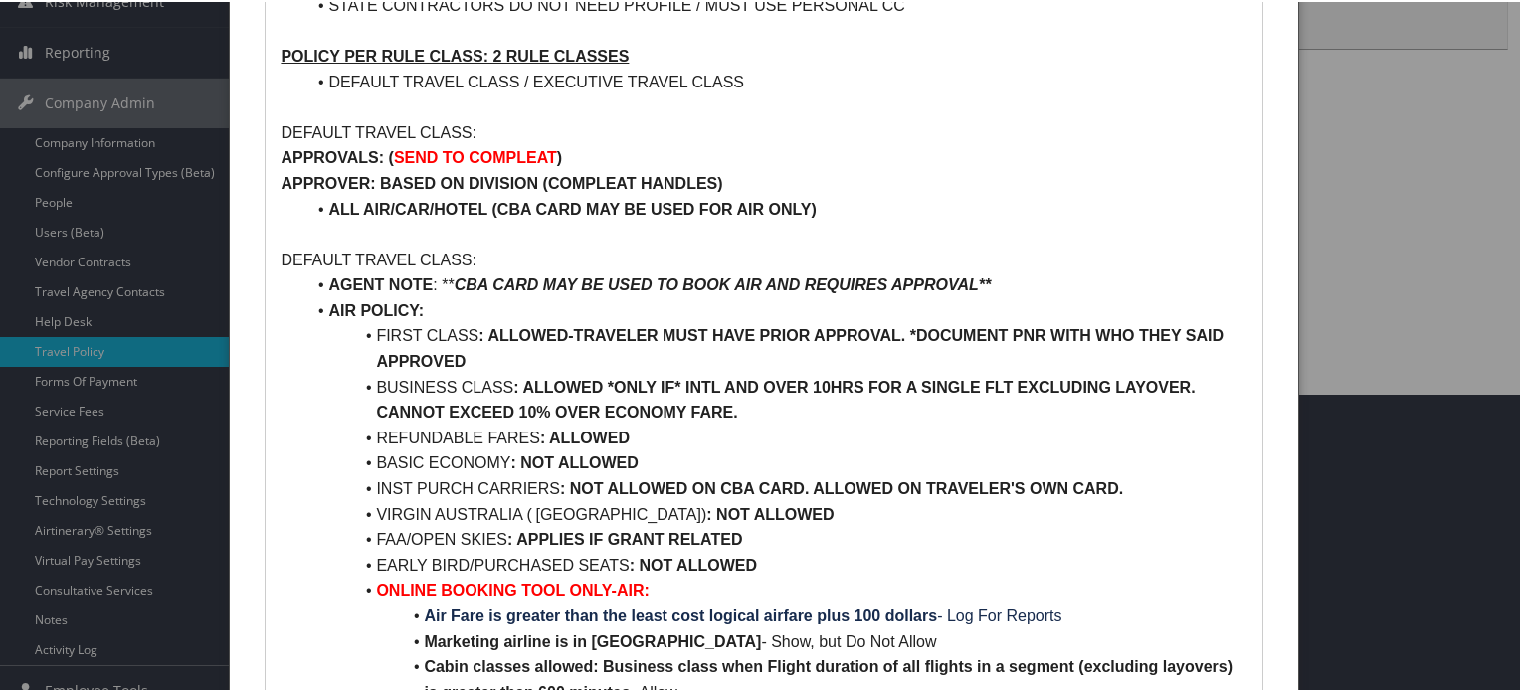
scroll to position [99, 0]
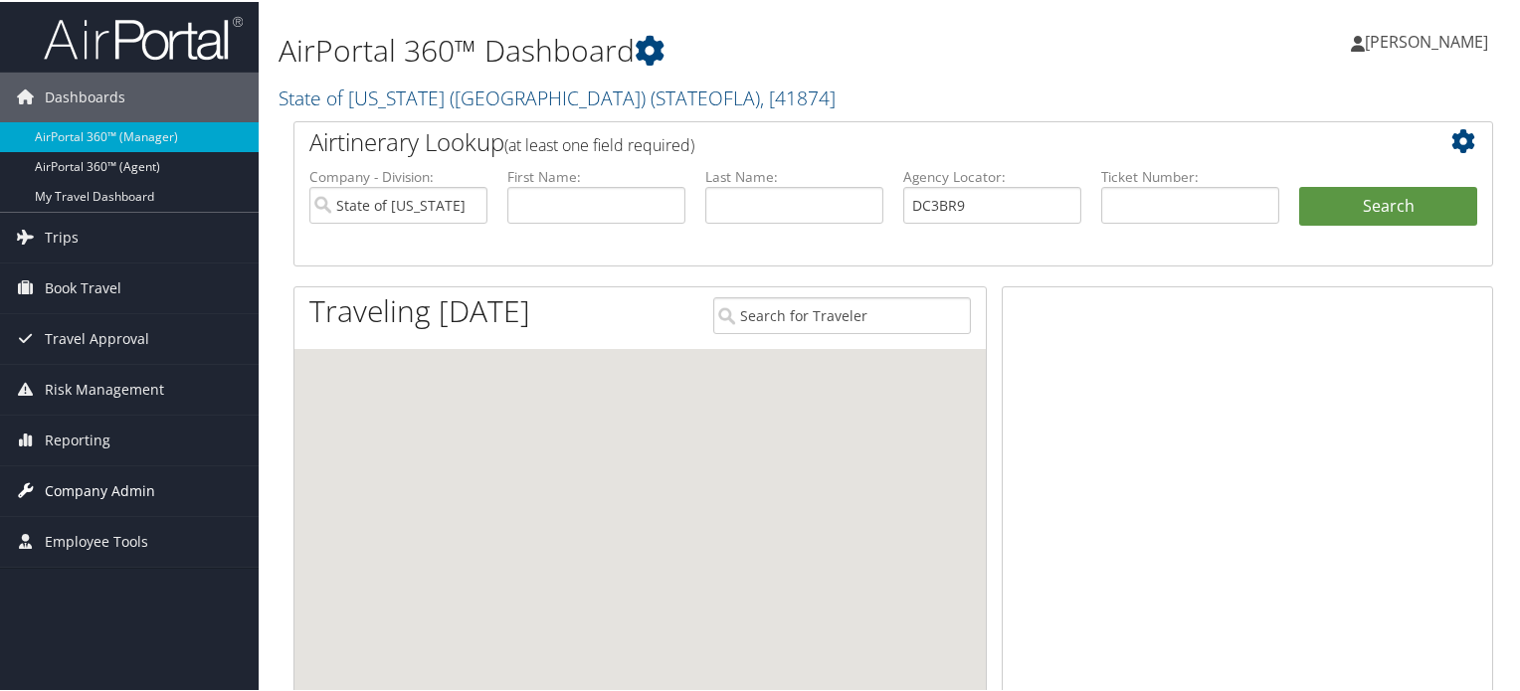
click at [144, 500] on span "Company Admin" at bounding box center [100, 489] width 110 height 50
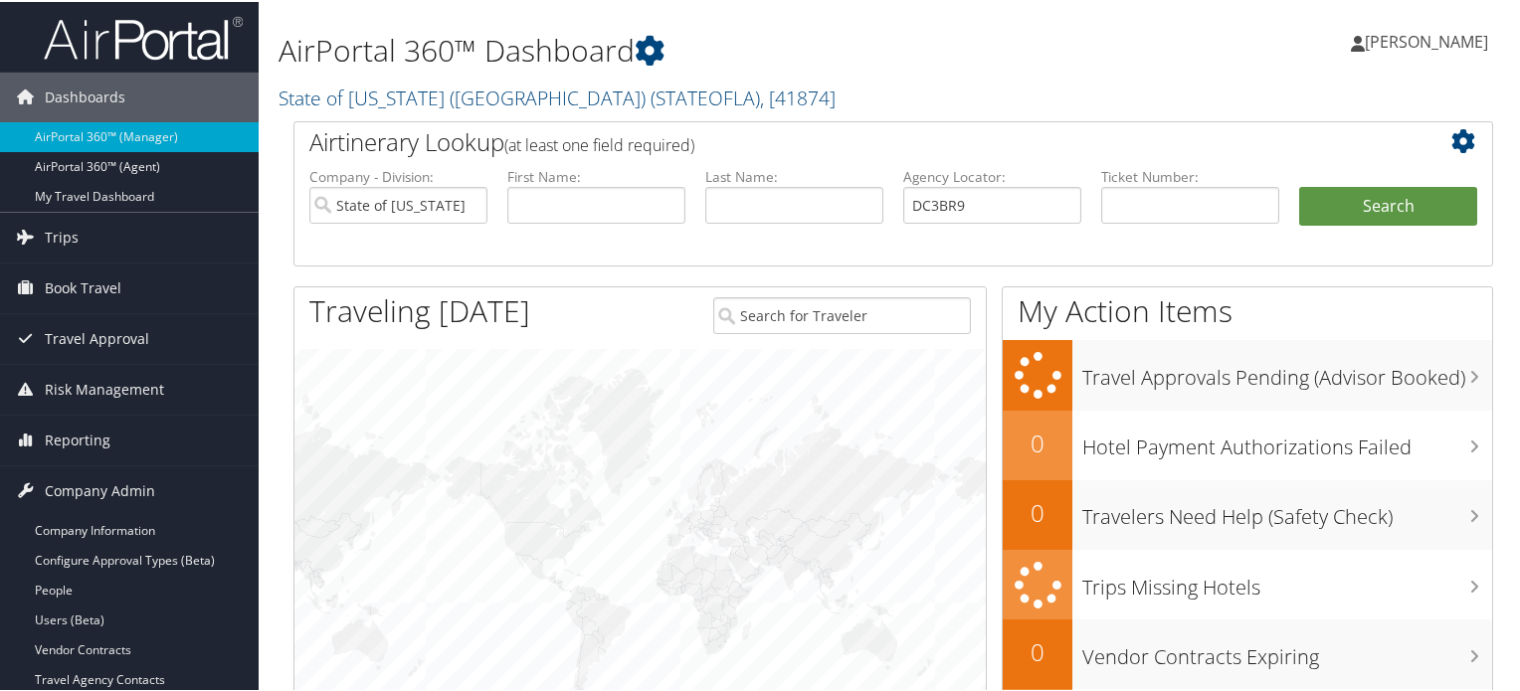
scroll to position [398, 0]
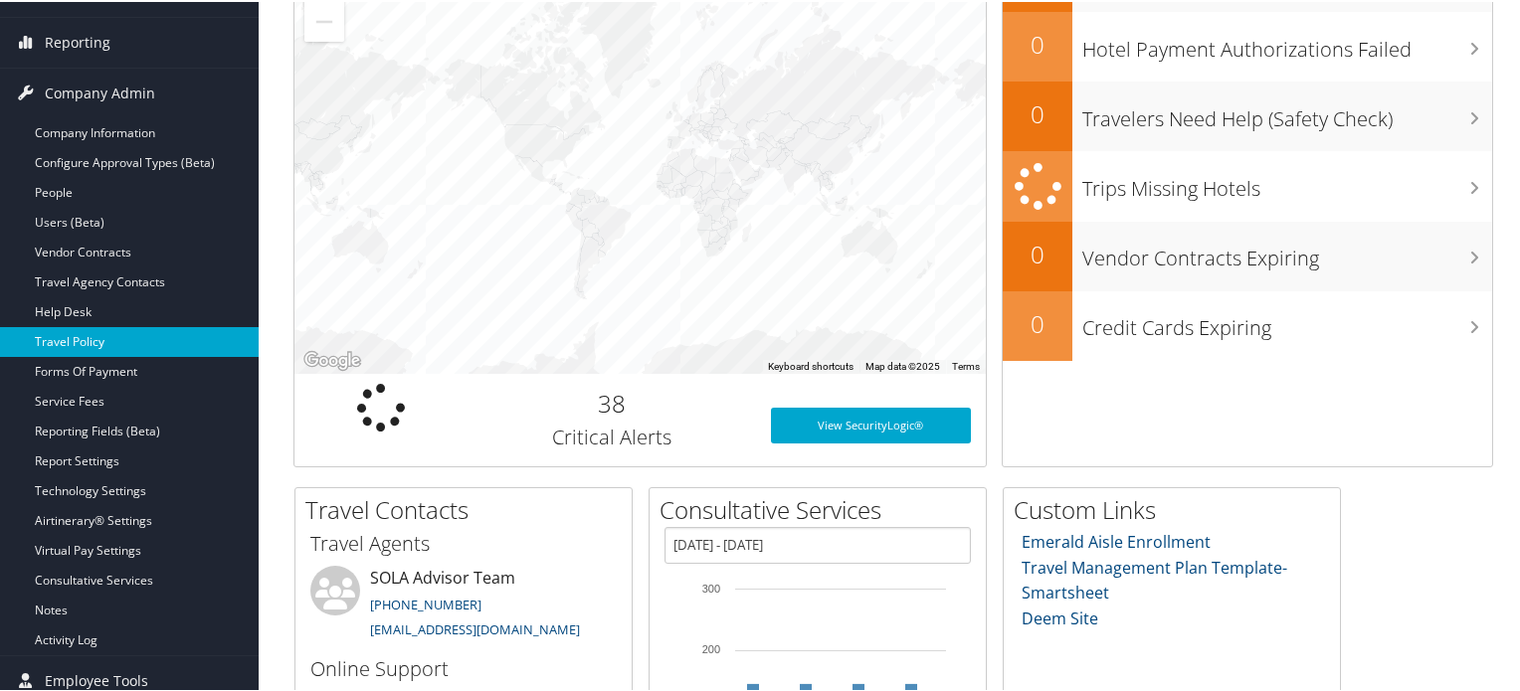
click at [116, 331] on link "Travel Policy" at bounding box center [129, 340] width 259 height 30
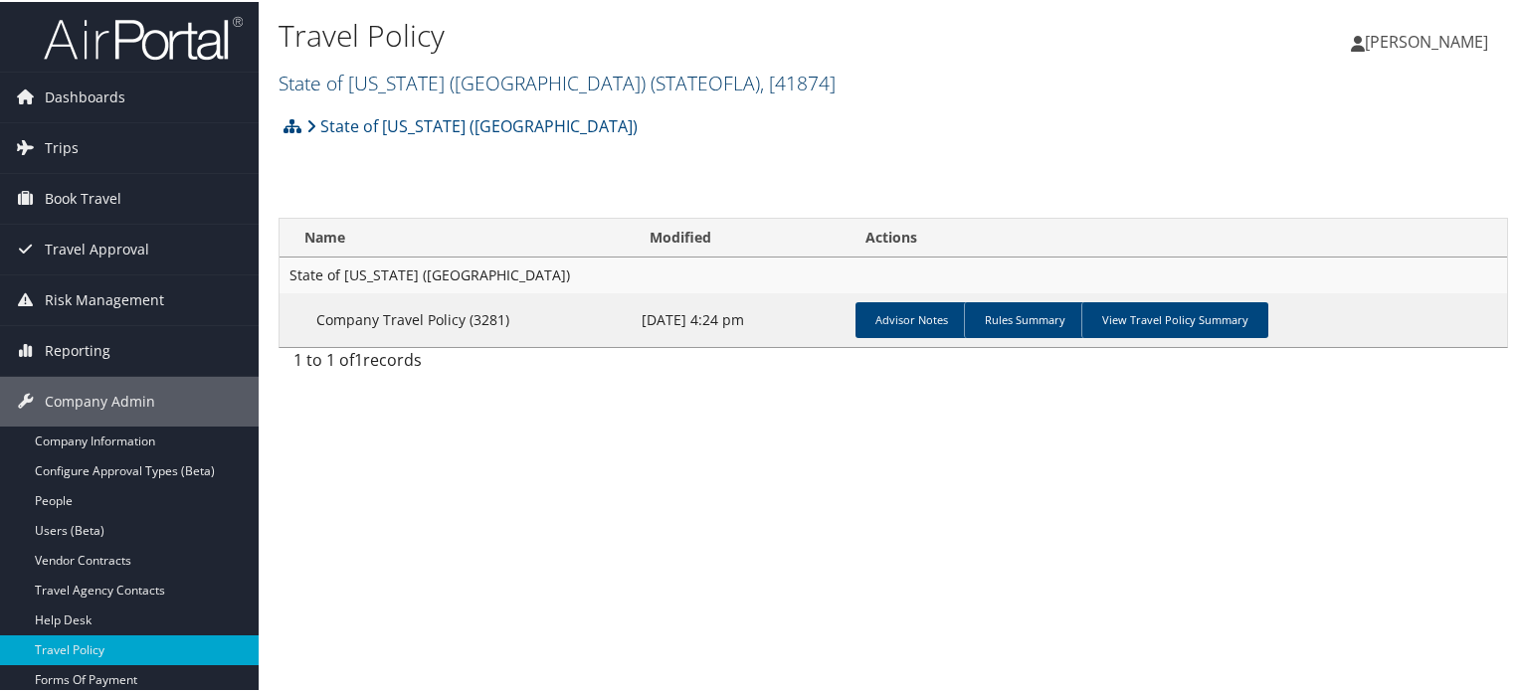
click at [760, 75] on span ", [ 41874 ]" at bounding box center [798, 81] width 76 height 27
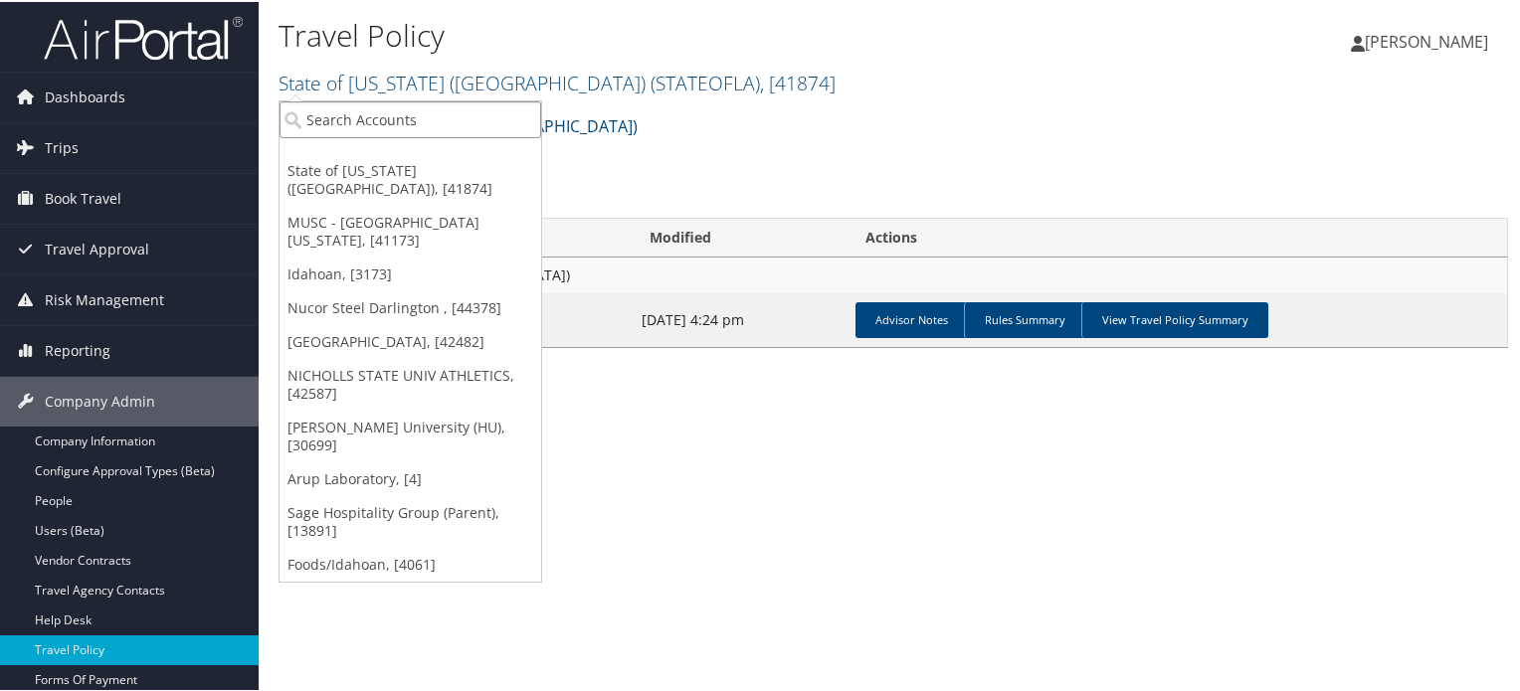
click at [517, 128] on input "search" at bounding box center [410, 117] width 262 height 37
type input "musc"
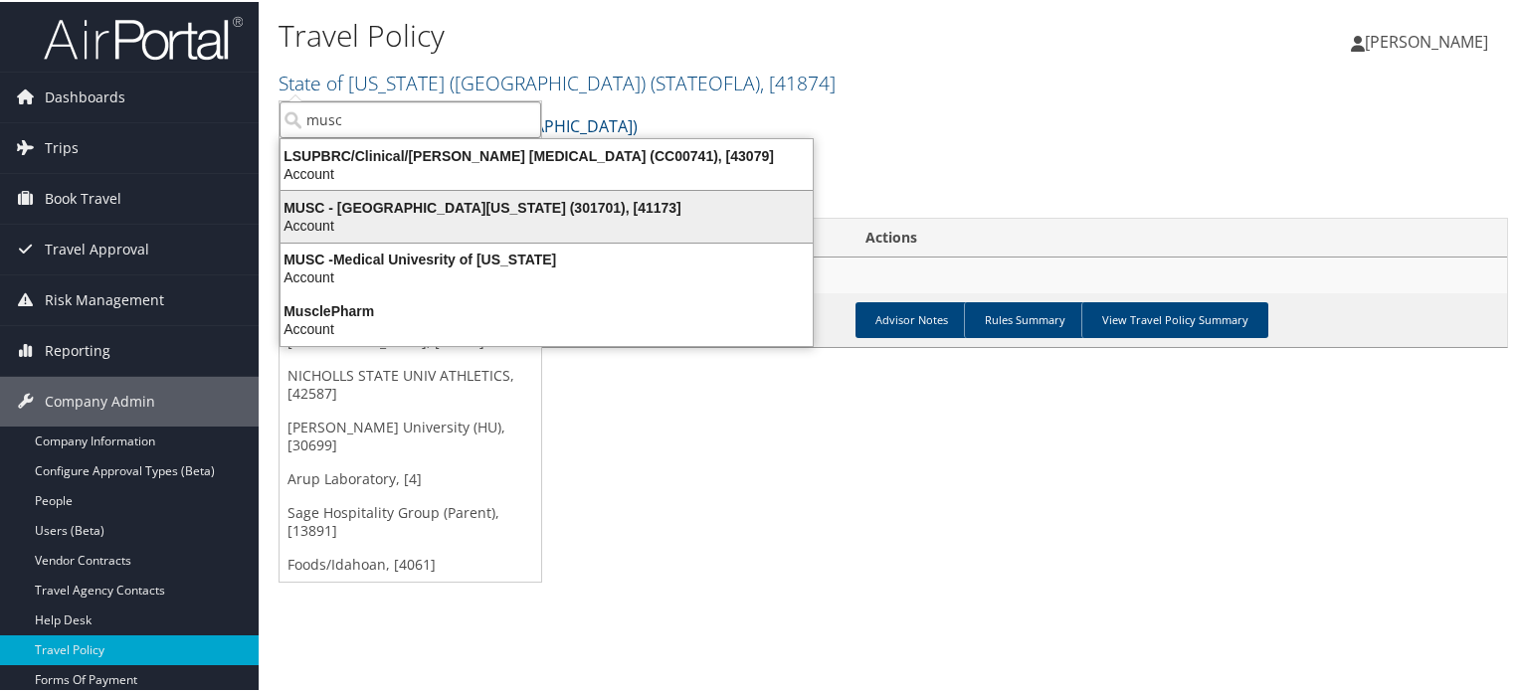
click at [475, 200] on div "MUSC - Medical University of South Carolina (301701), [41173]" at bounding box center [547, 206] width 556 height 18
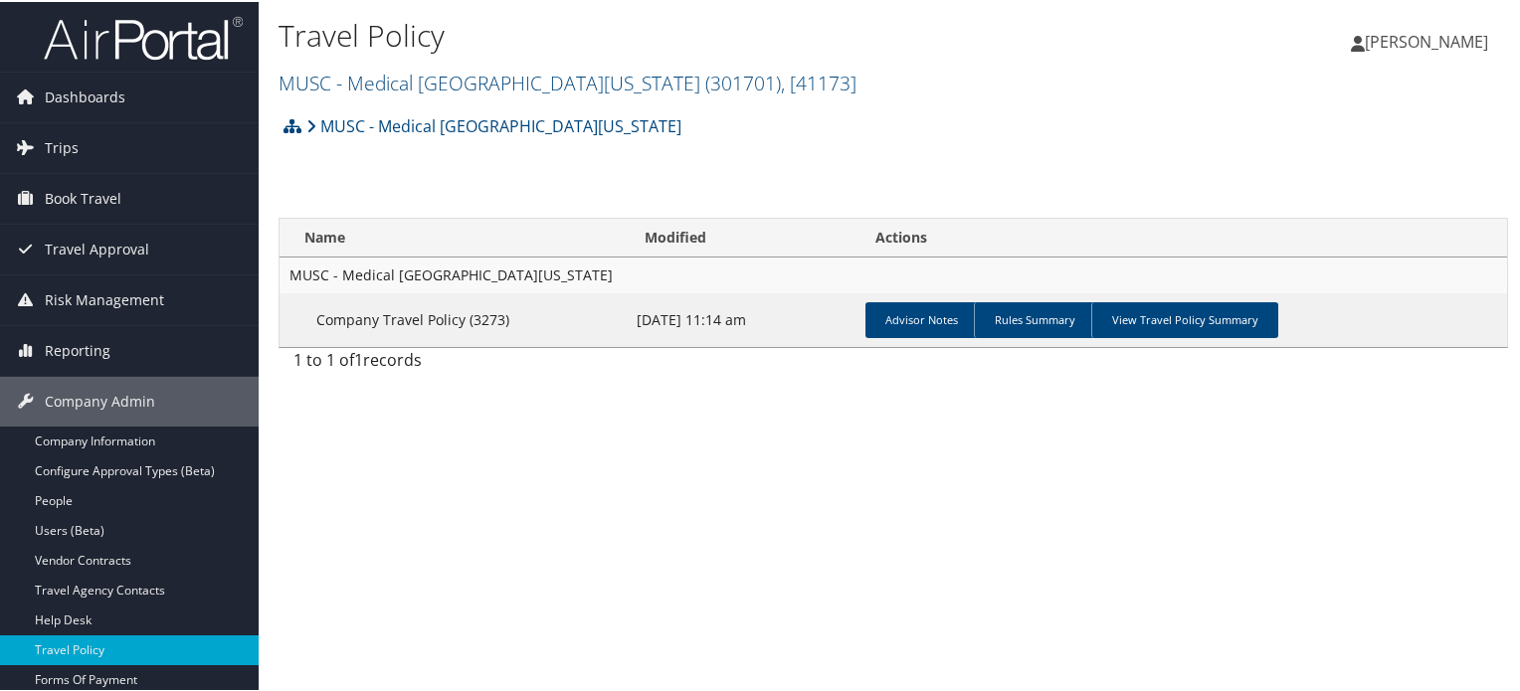
click at [1156, 297] on td "Advisor Notes Rules Summary View Travel Policy Summary" at bounding box center [1181, 318] width 649 height 54
click at [1157, 320] on link "View Travel Policy Summary" at bounding box center [1184, 318] width 187 height 36
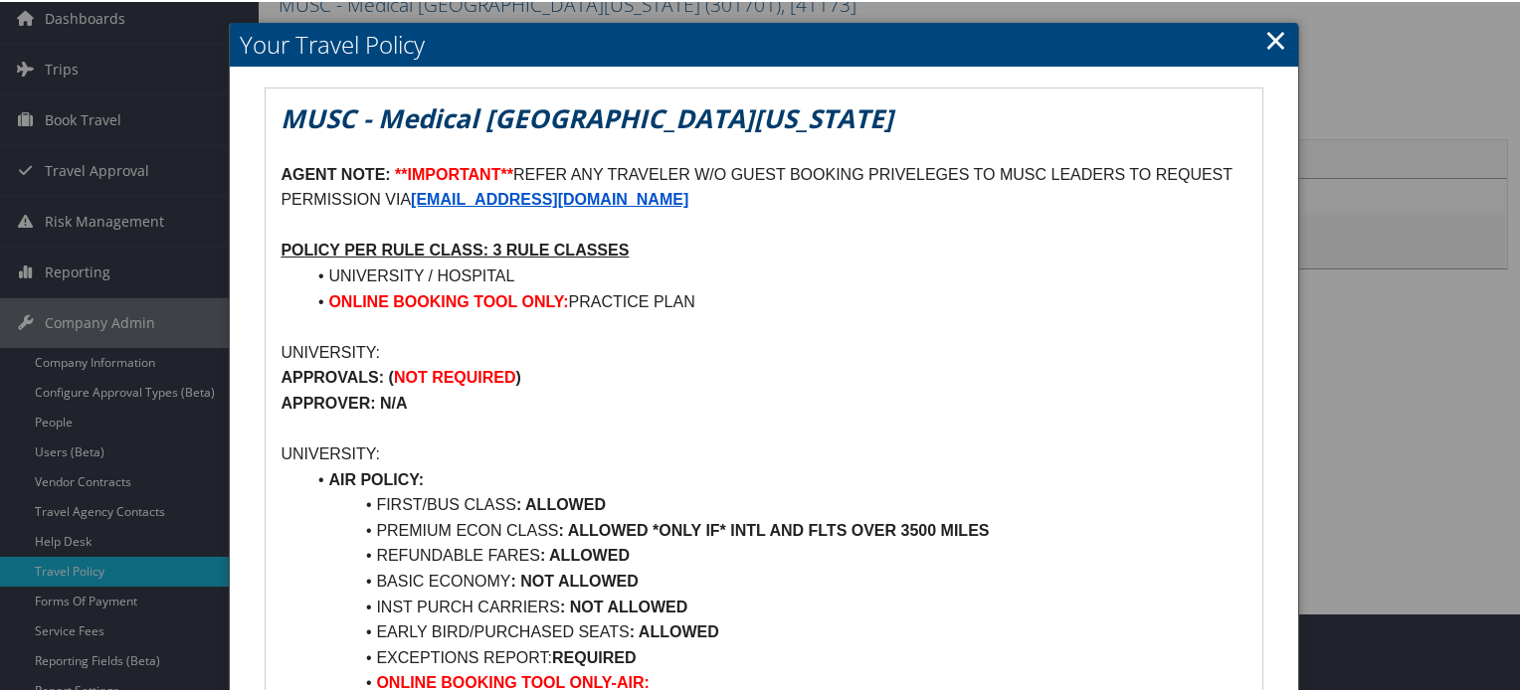
scroll to position [199, 0]
